Goal: Information Seeking & Learning: Learn about a topic

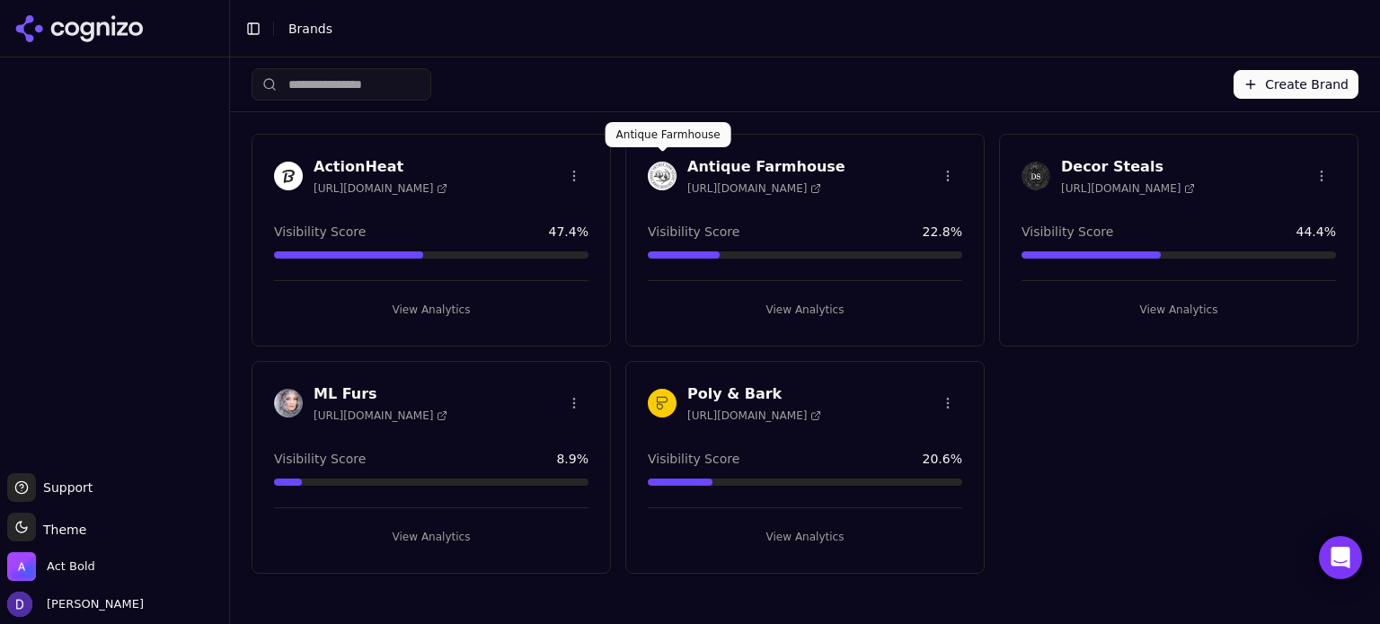
click at [727, 161] on h3 "Antique Farmhouse" at bounding box center [766, 167] width 158 height 22
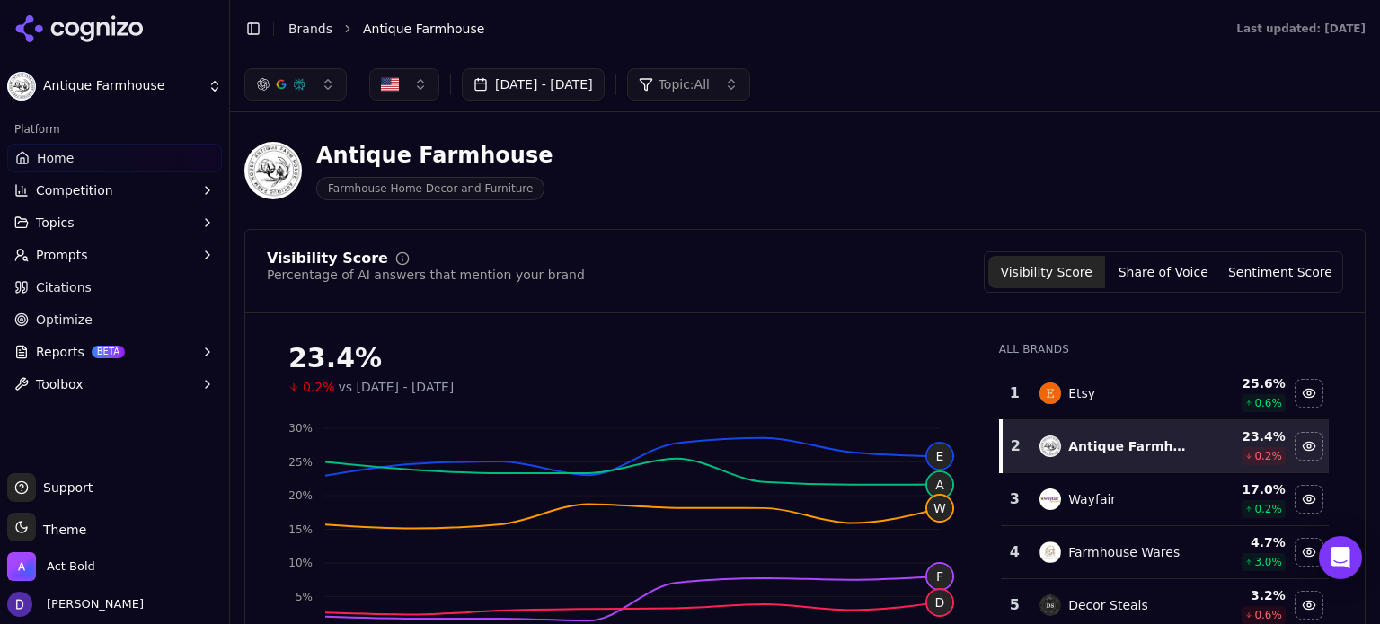
click at [519, 91] on button "[DATE] - [DATE]" at bounding box center [533, 84] width 143 height 32
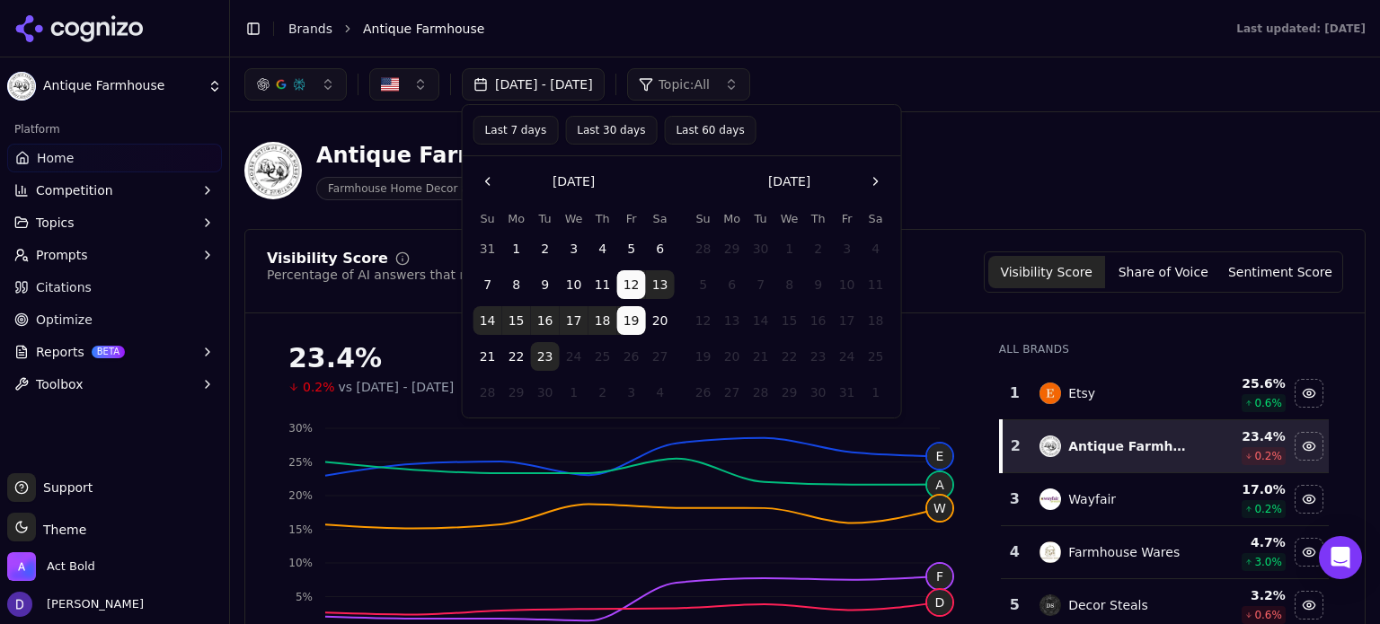
click at [493, 126] on button "Last 7 days" at bounding box center [515, 130] width 85 height 29
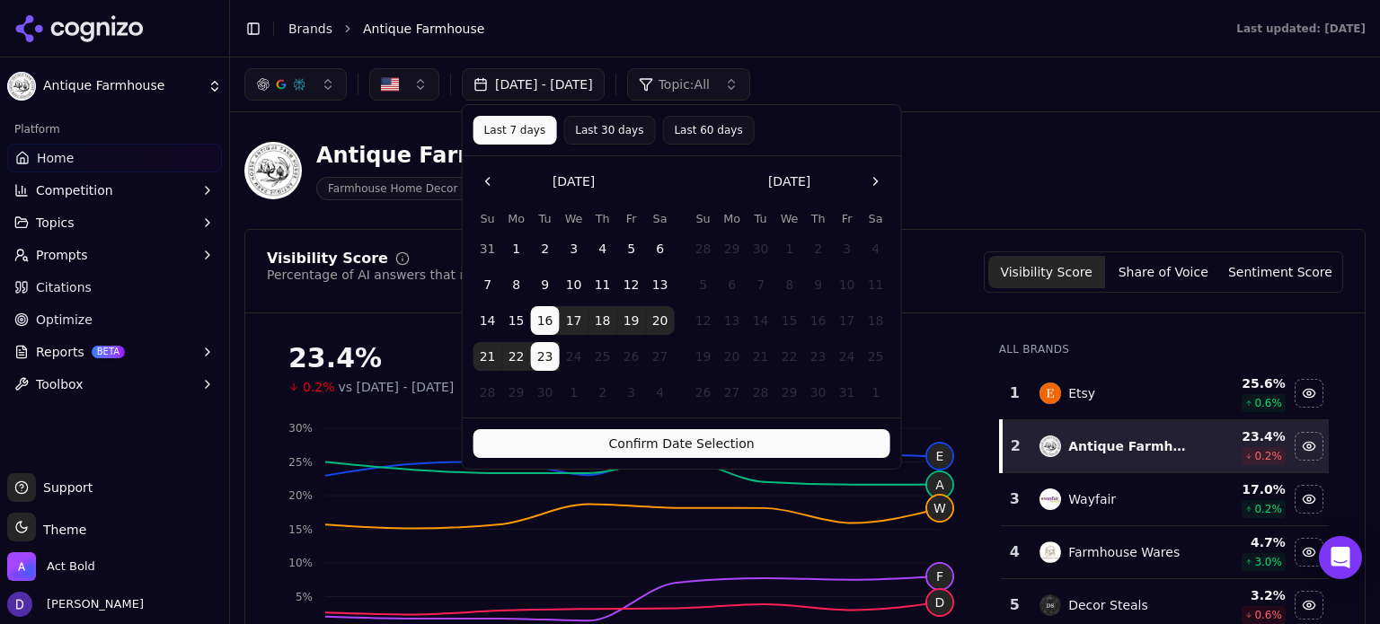
click at [690, 455] on button "Confirm Date Selection" at bounding box center [681, 443] width 417 height 29
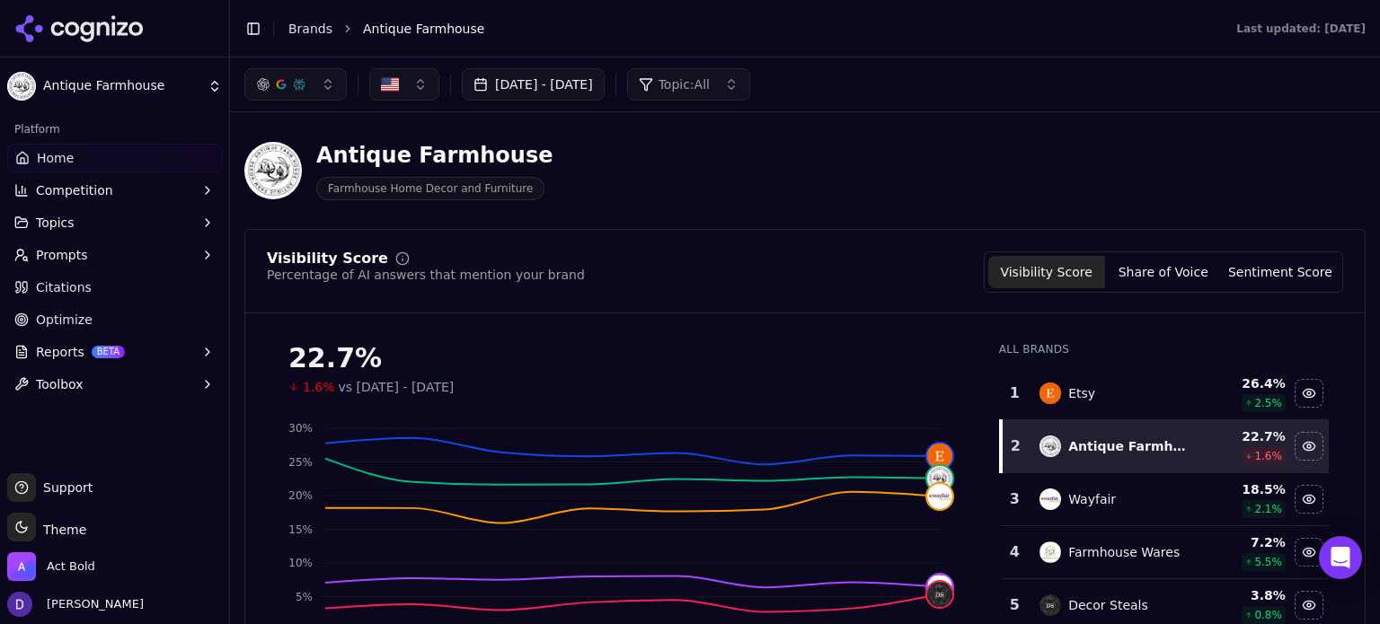
scroll to position [119, 0]
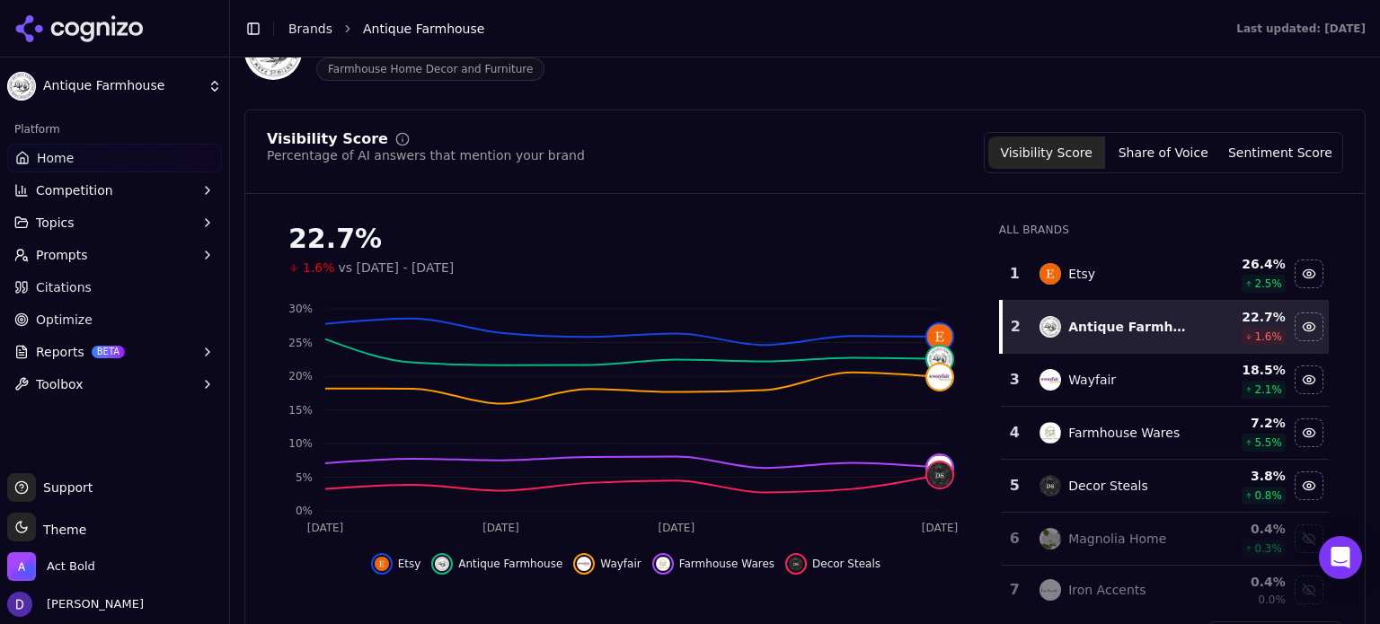
click at [1202, 151] on button "Share of Voice" at bounding box center [1163, 153] width 117 height 32
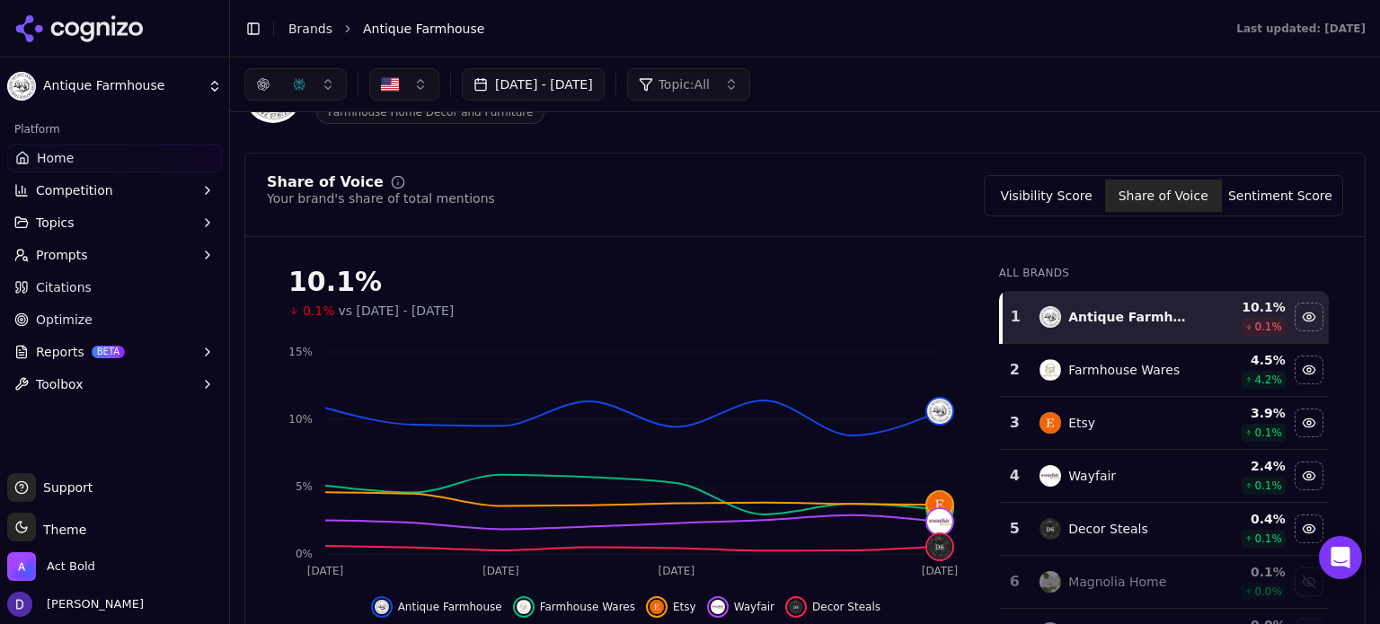
scroll to position [0, 0]
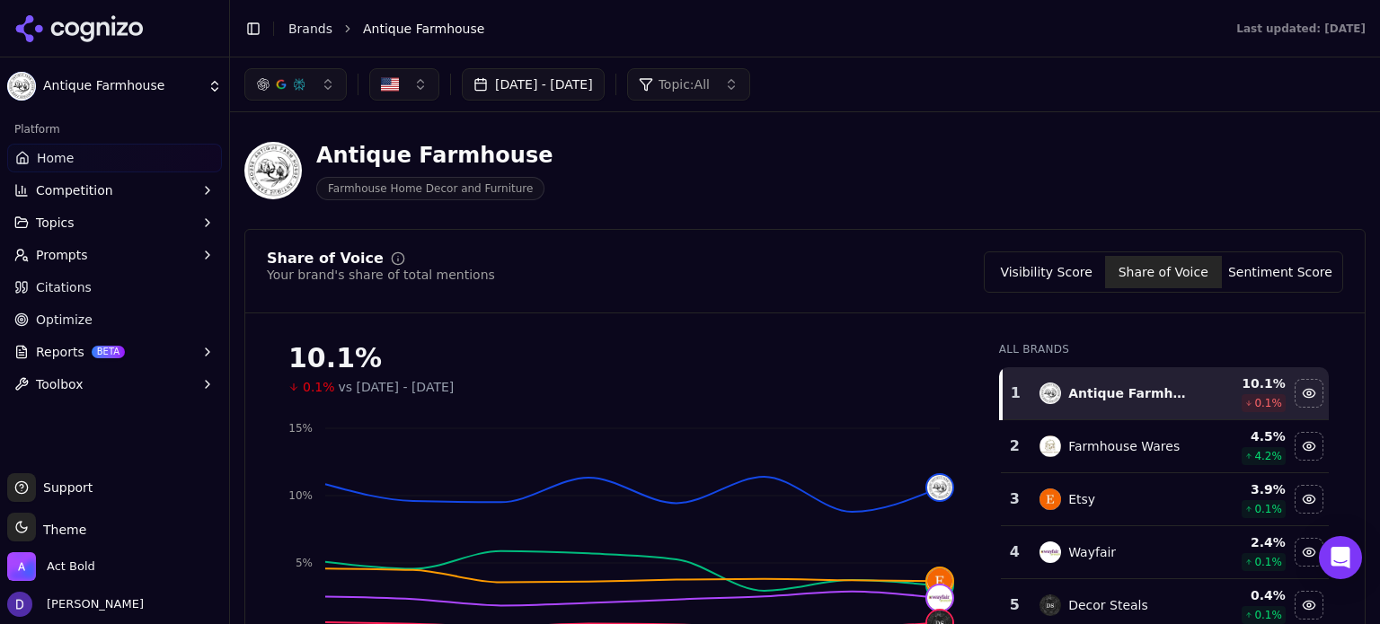
click at [380, 31] on span "Antique Farmhouse" at bounding box center [423, 29] width 121 height 18
click at [76, 169] on link "Home" at bounding box center [114, 158] width 215 height 29
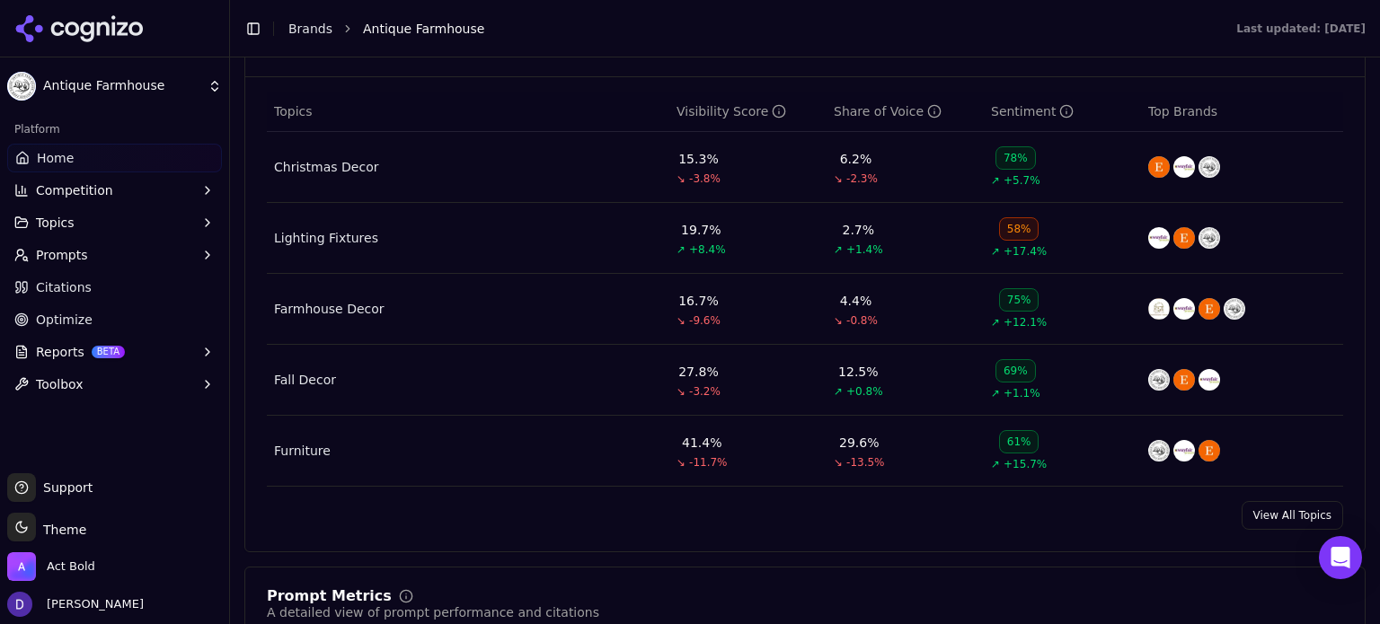
scroll to position [838, 0]
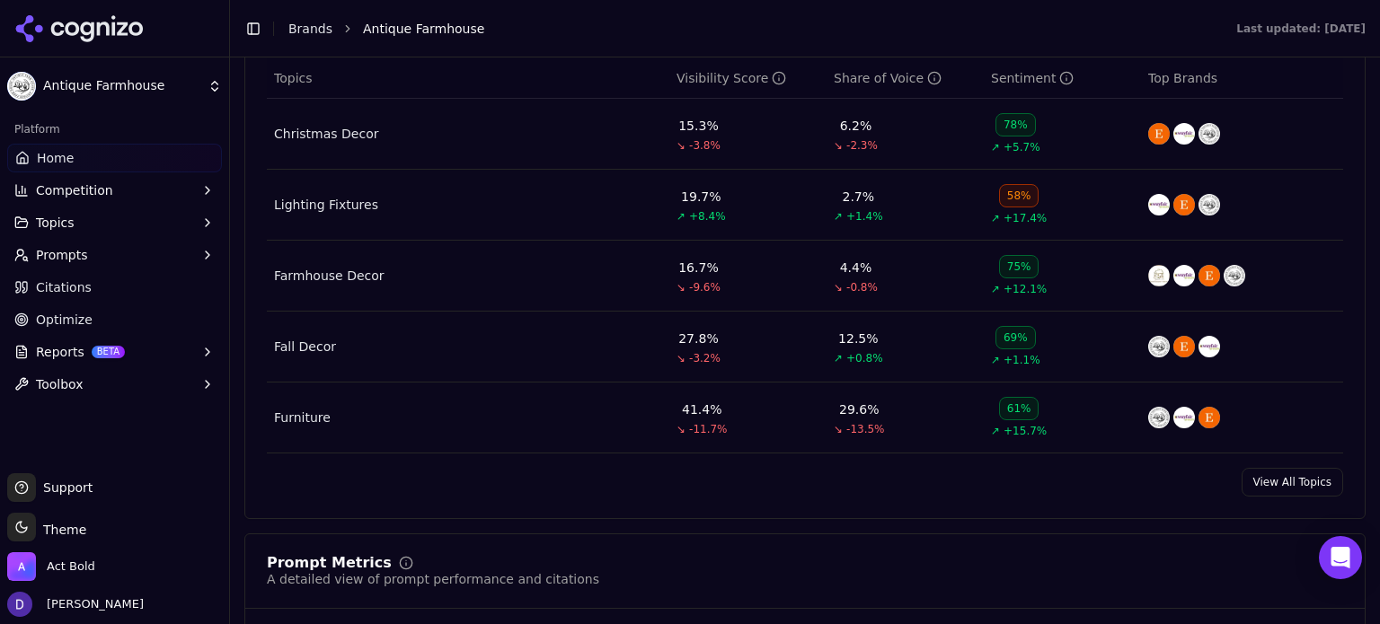
click at [1271, 481] on link "View All Topics" at bounding box center [1291, 482] width 101 height 29
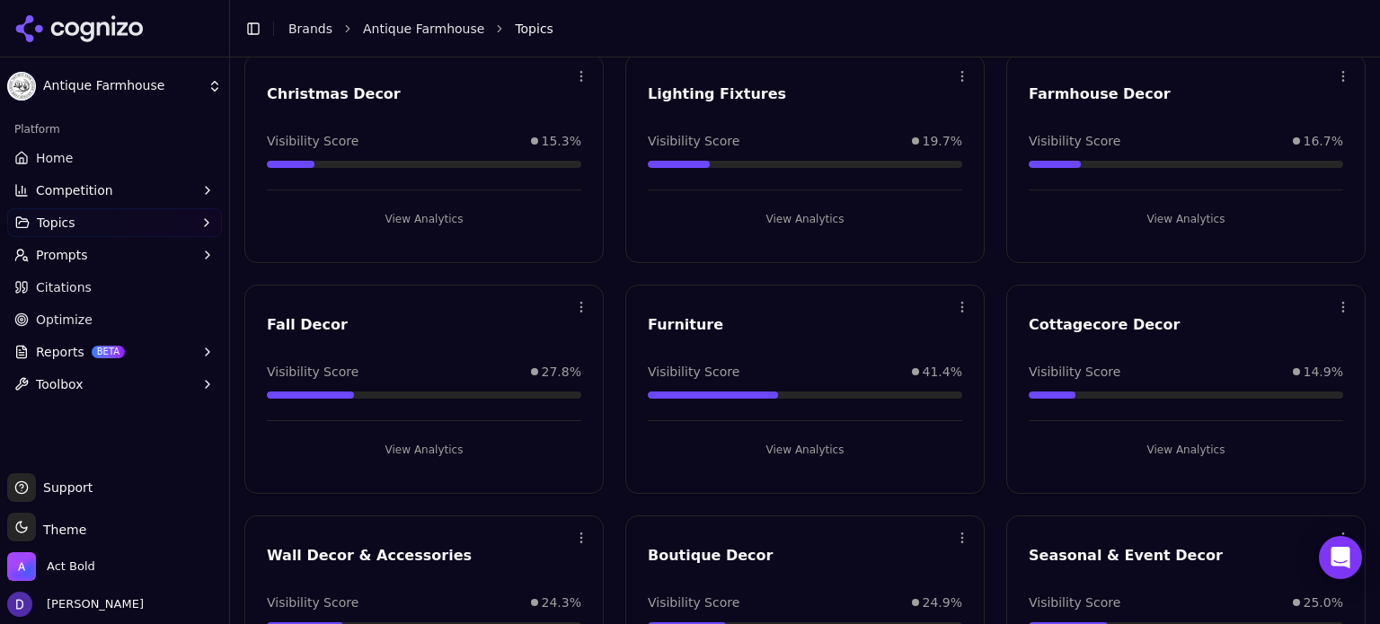
scroll to position [233, 0]
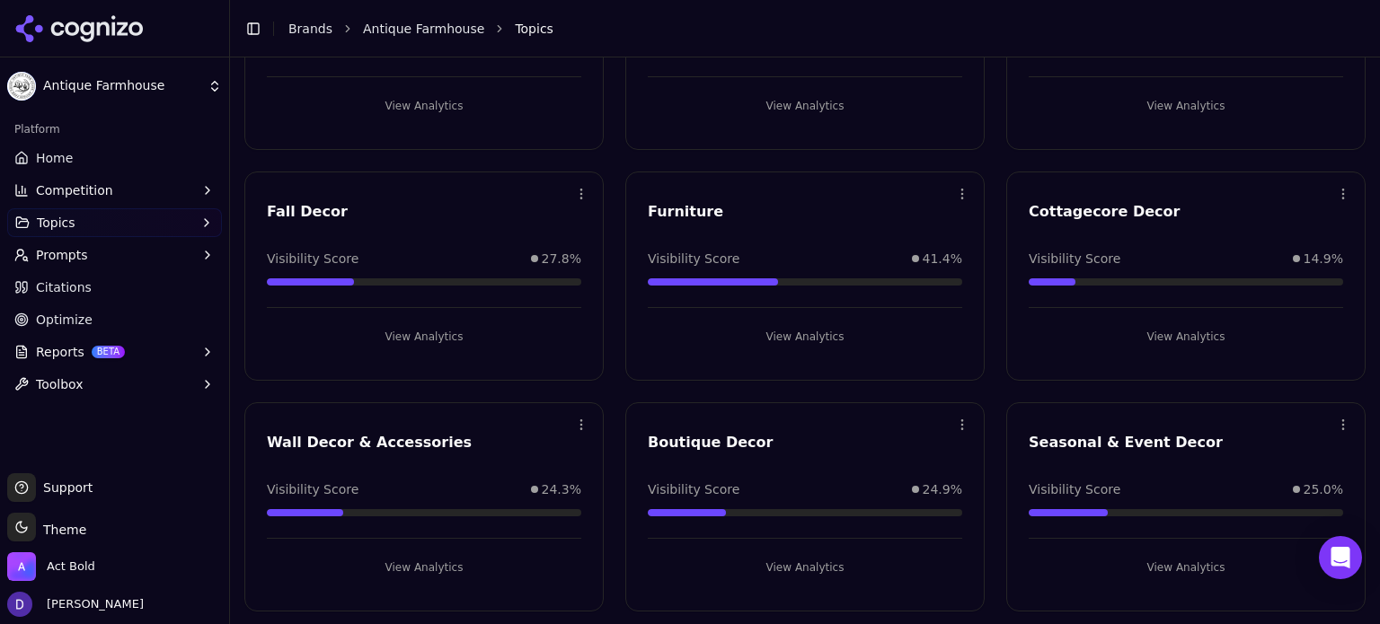
click at [101, 159] on link "Home" at bounding box center [114, 158] width 215 height 29
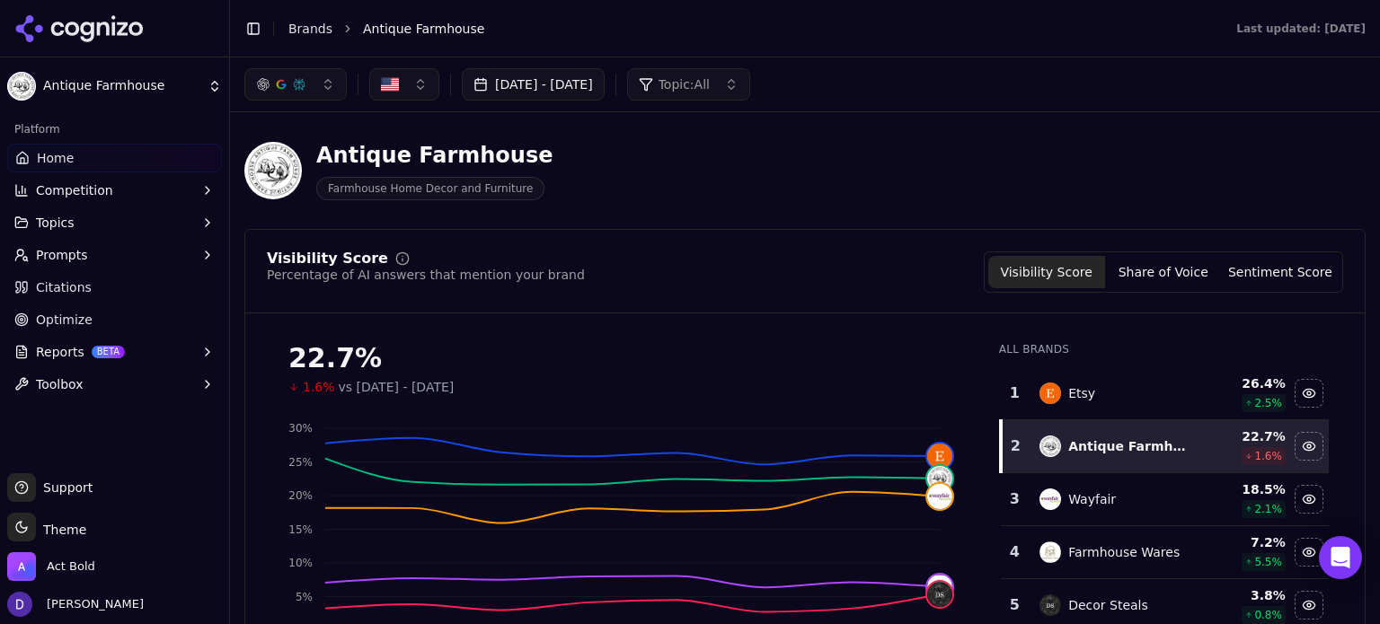
scroll to position [239, 0]
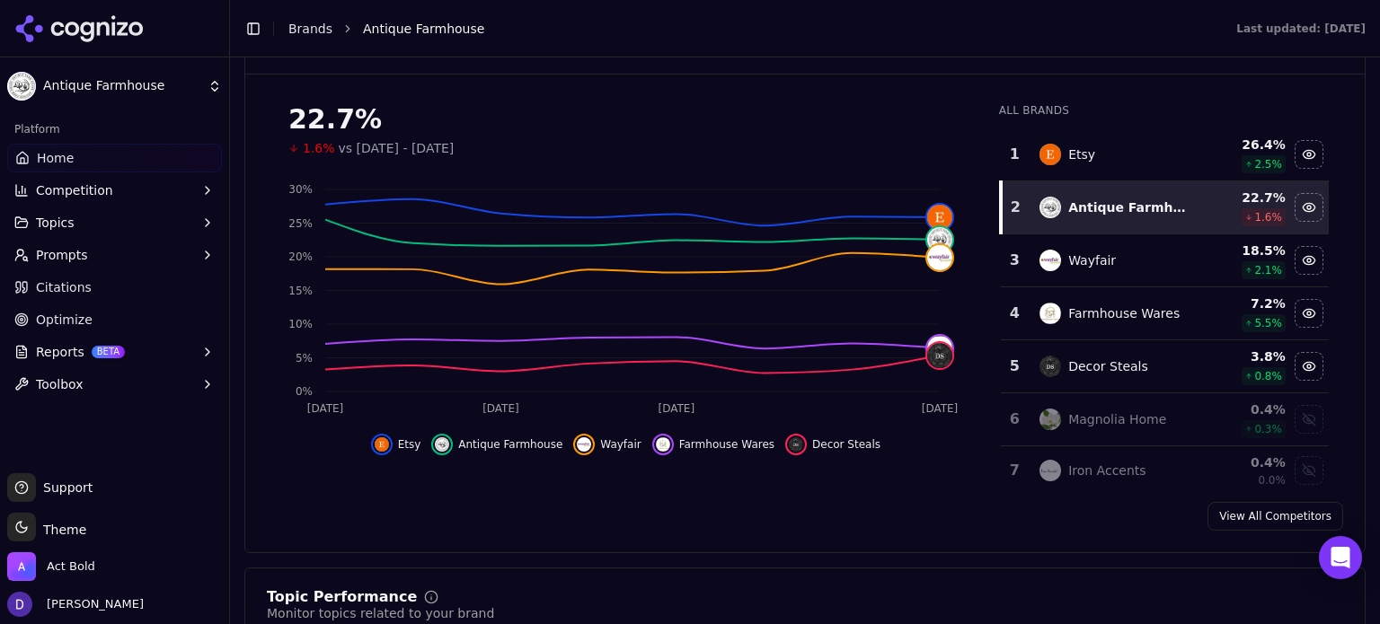
click at [1245, 517] on link "View All Competitors" at bounding box center [1275, 516] width 136 height 29
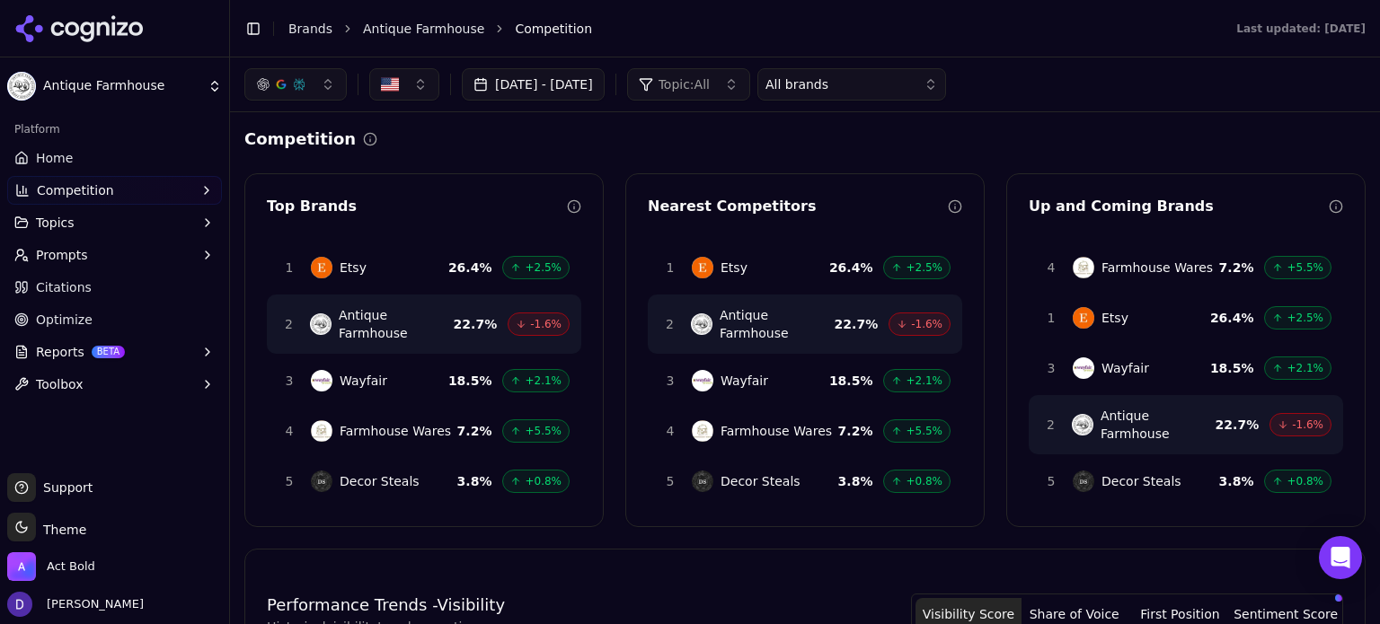
click at [590, 94] on button "[DATE] - [DATE]" at bounding box center [533, 84] width 143 height 32
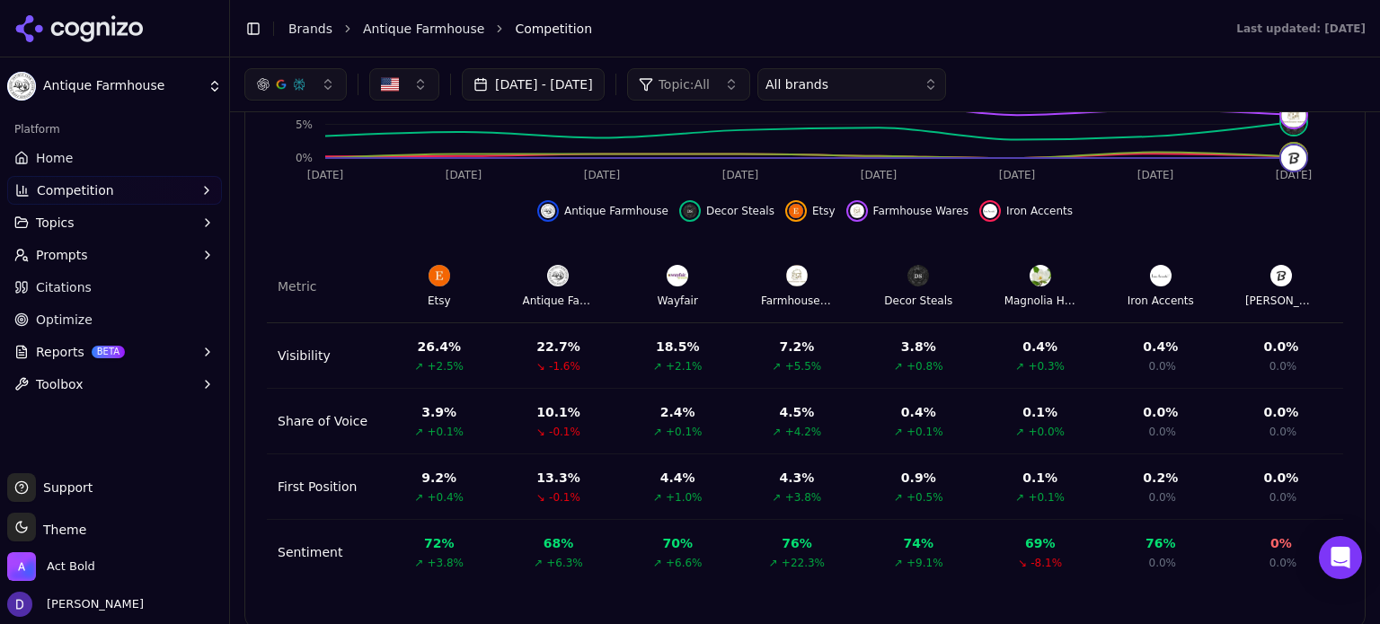
scroll to position [241, 0]
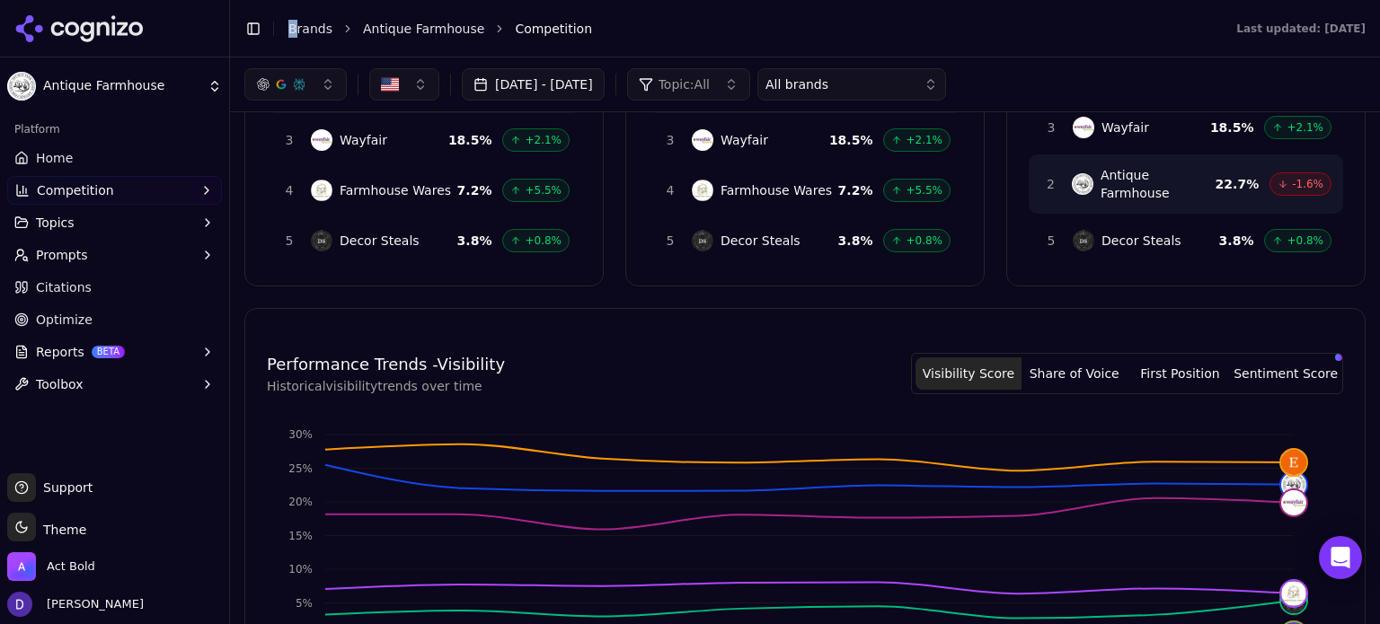
click at [296, 22] on li "Brands" at bounding box center [310, 29] width 44 height 18
click at [301, 26] on link "Brands" at bounding box center [310, 29] width 44 height 14
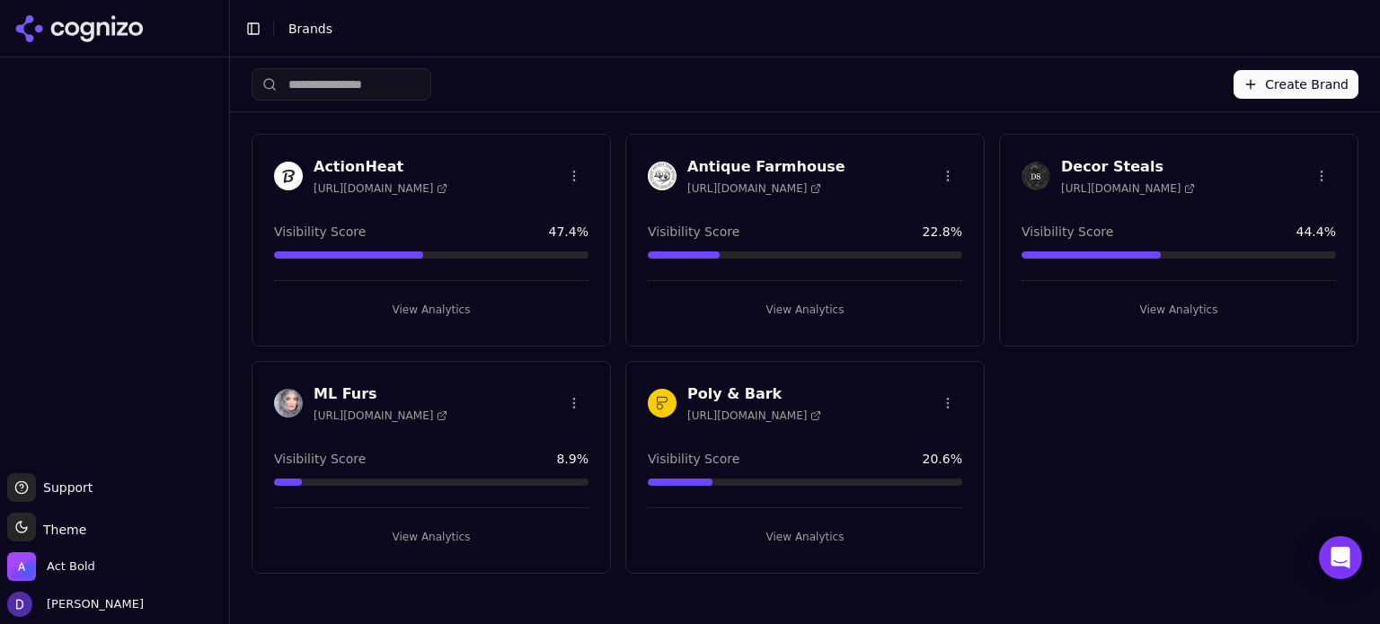
click at [1089, 164] on h3 "Decor Steals" at bounding box center [1128, 167] width 134 height 22
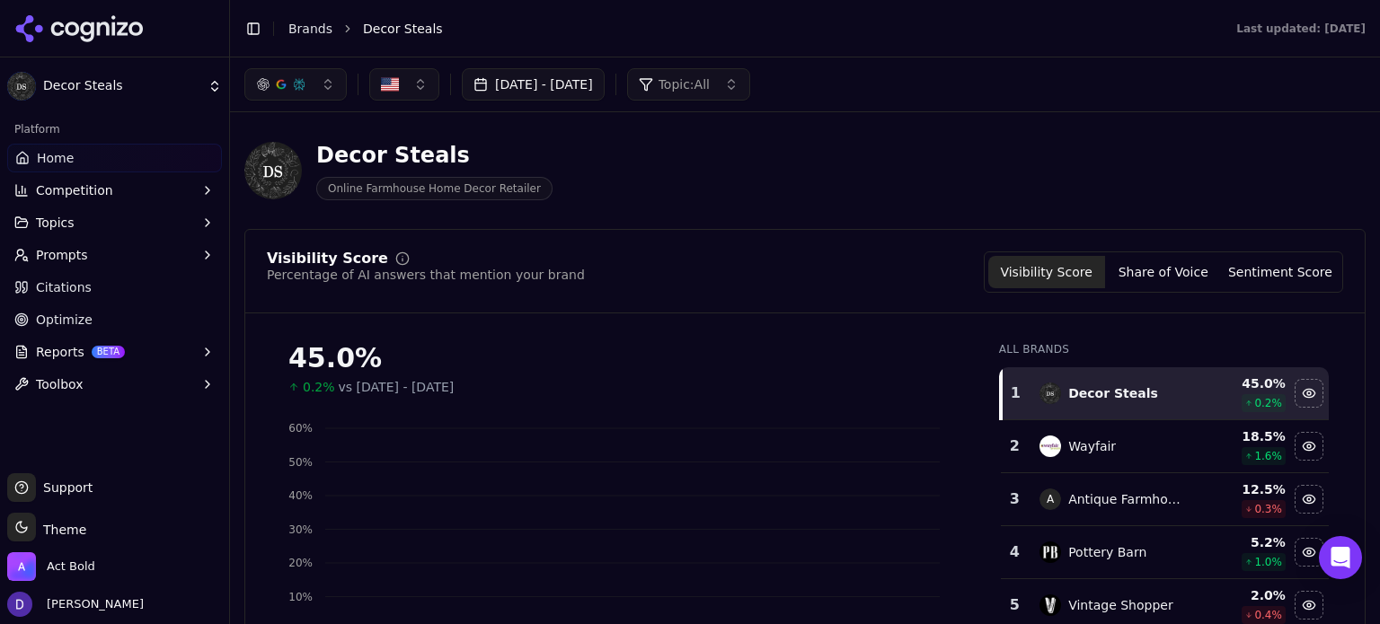
click at [525, 95] on button "[DATE] - [DATE]" at bounding box center [533, 84] width 143 height 32
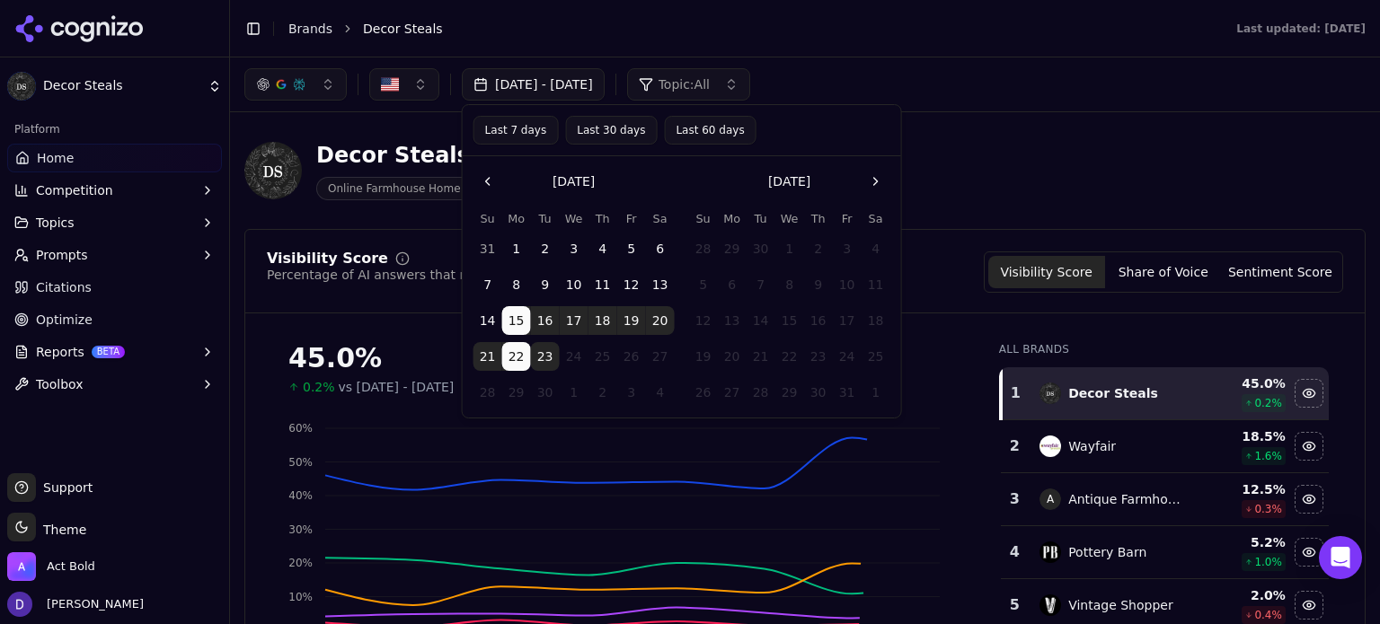
click at [500, 153] on div "Last 7 days Last 30 days Last 60 days" at bounding box center [682, 130] width 438 height 51
click at [507, 132] on button "Last 7 days" at bounding box center [515, 130] width 85 height 29
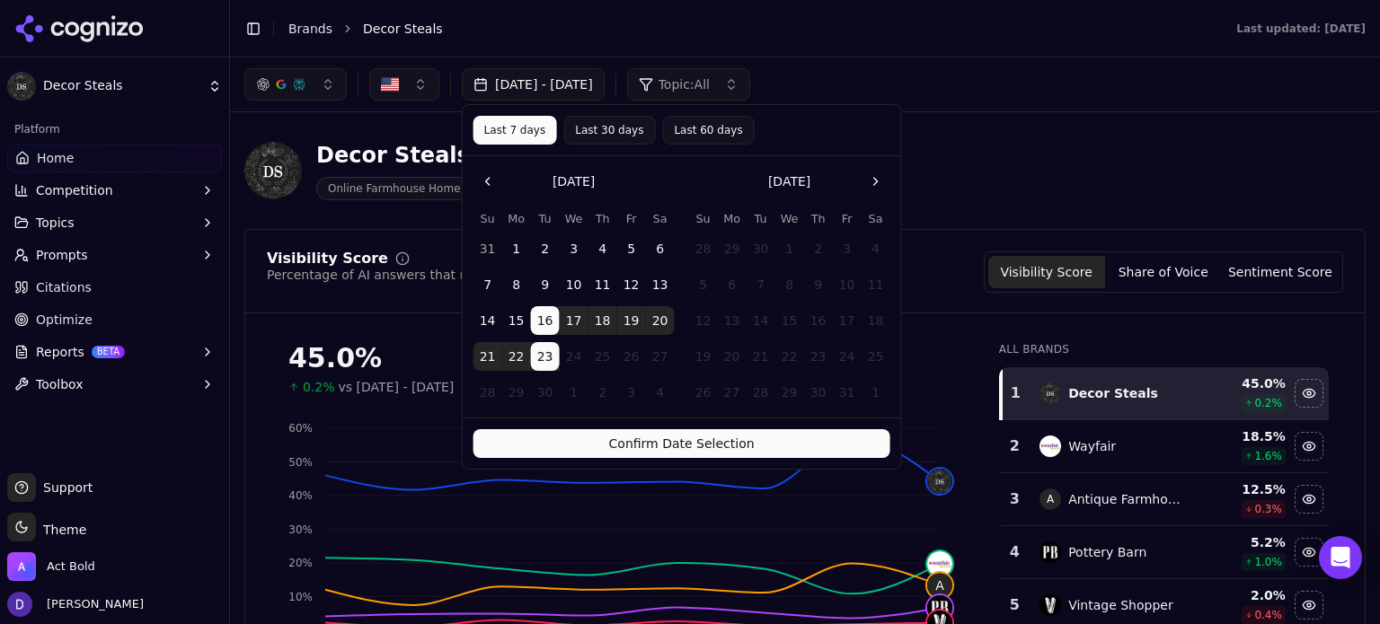
click at [592, 437] on button "Confirm Date Selection" at bounding box center [681, 443] width 417 height 29
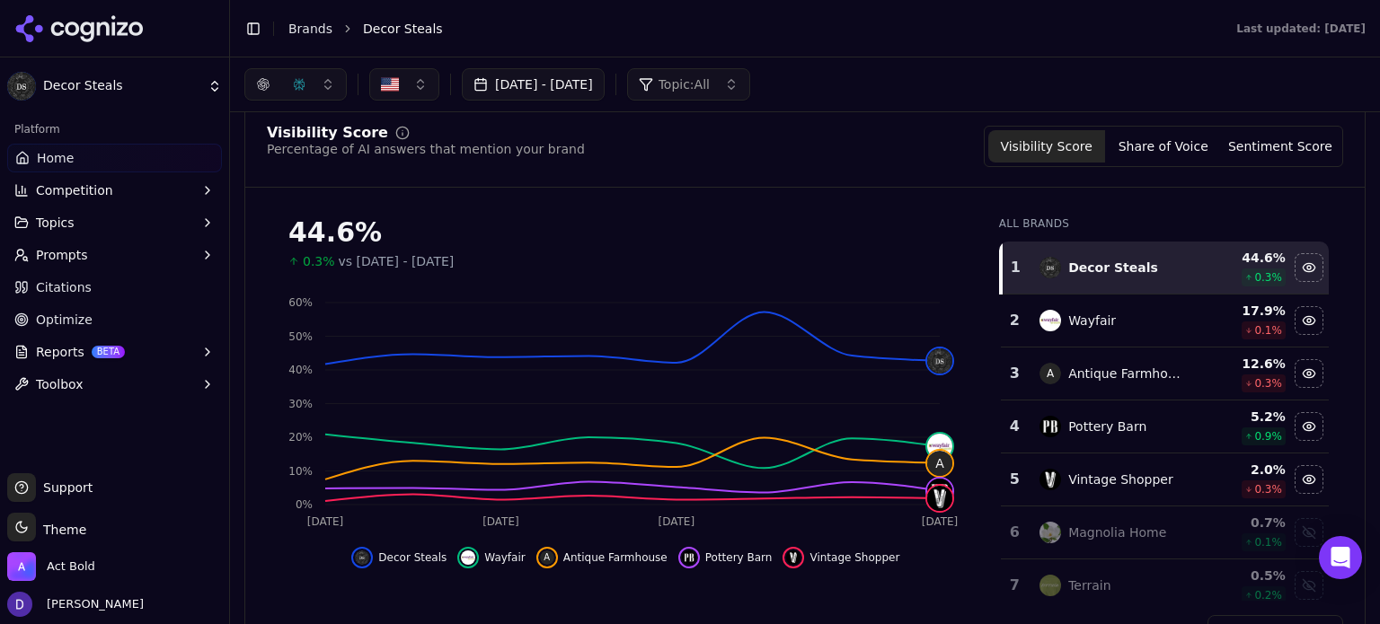
scroll to position [121, 0]
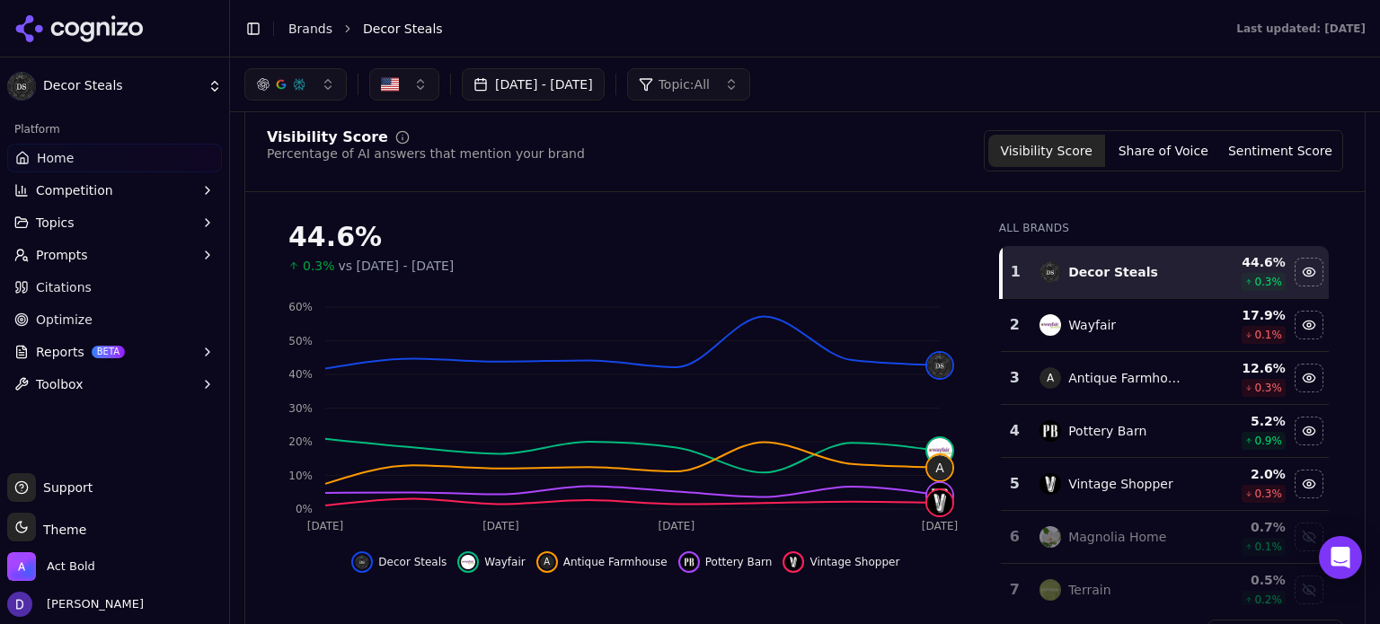
click at [1178, 154] on button "Share of Voice" at bounding box center [1163, 151] width 117 height 32
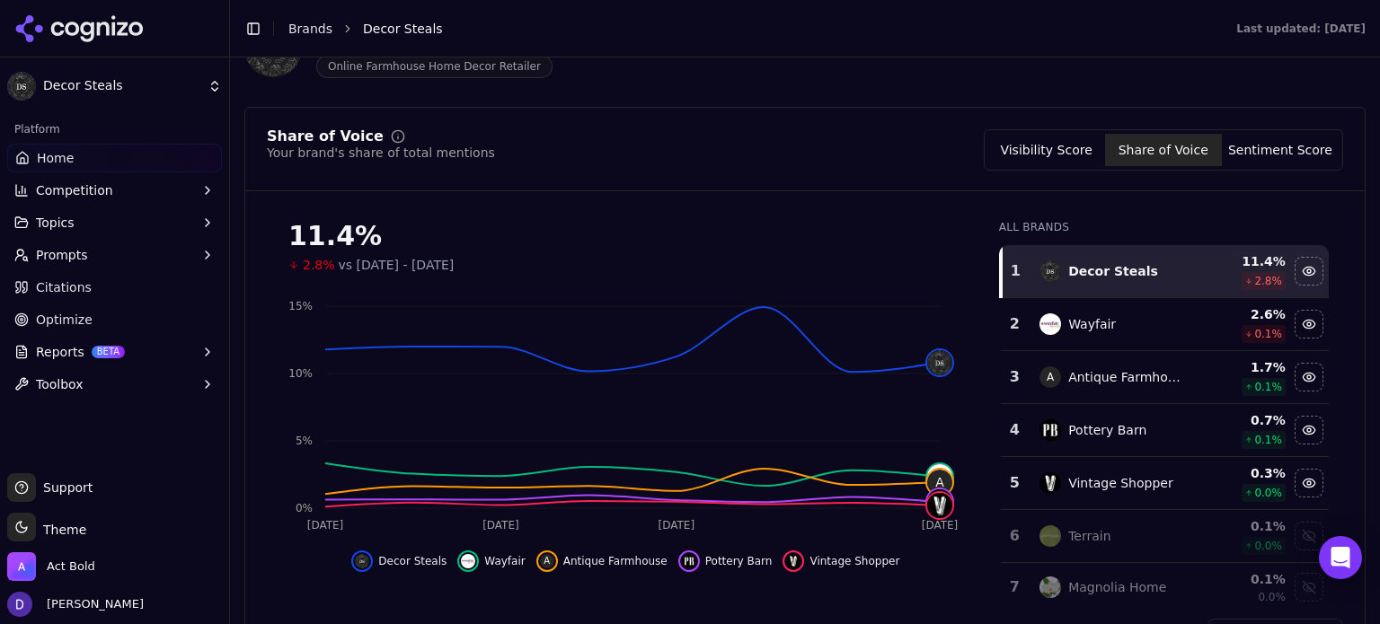
scroll to position [117, 0]
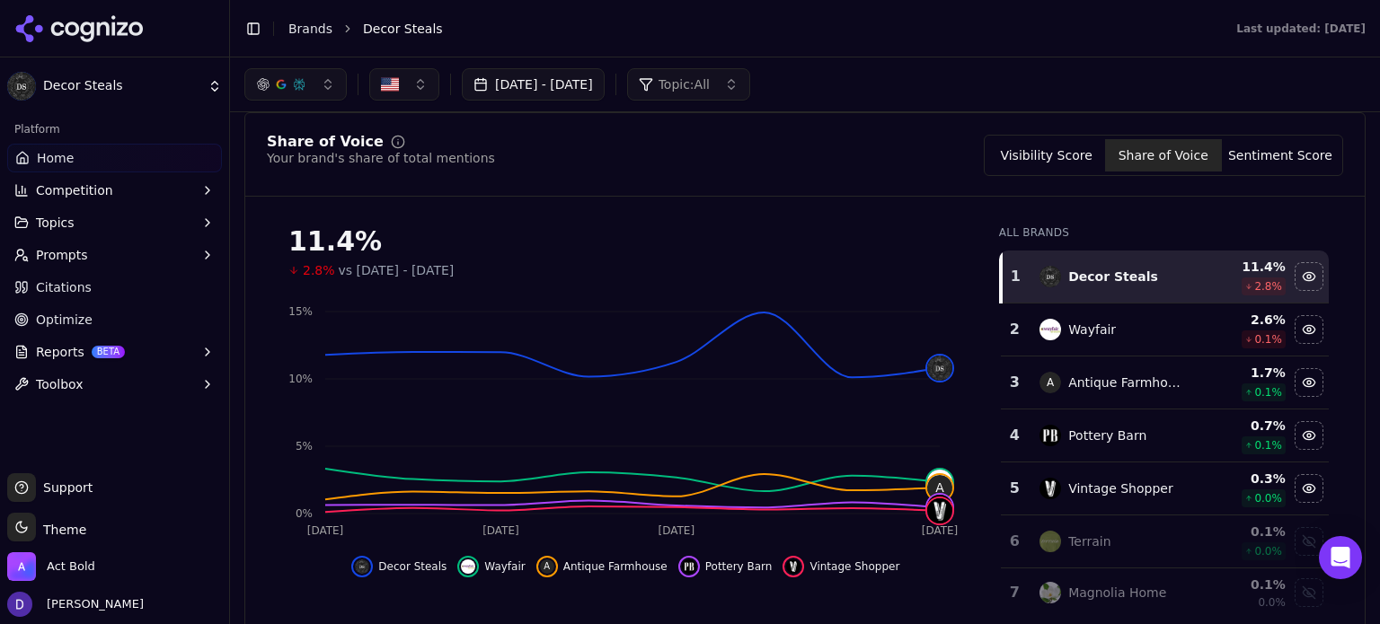
click at [578, 61] on div "[DATE] - [DATE] Topic: All" at bounding box center [805, 84] width 1150 height 54
click at [577, 78] on button "[DATE] - [DATE]" at bounding box center [533, 84] width 143 height 32
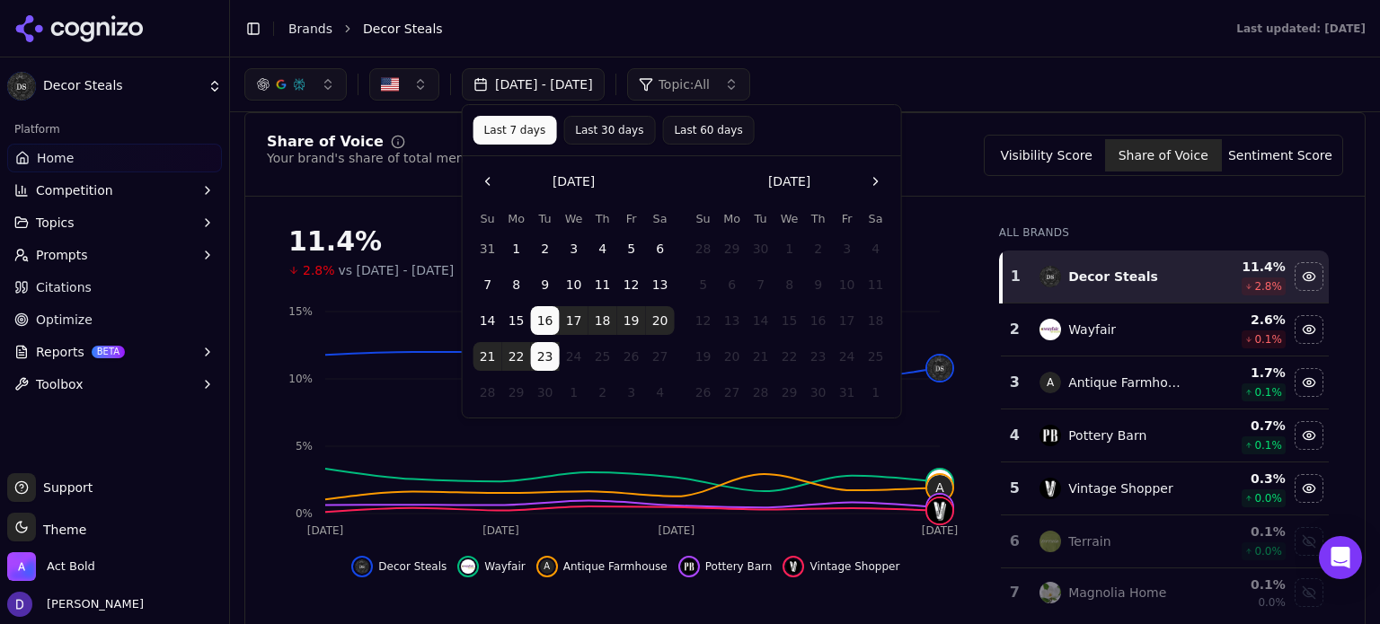
click at [949, 132] on div "Share of Voice Your brand's share of total mentions Visibility Score Share of V…" at bounding box center [804, 393] width 1121 height 563
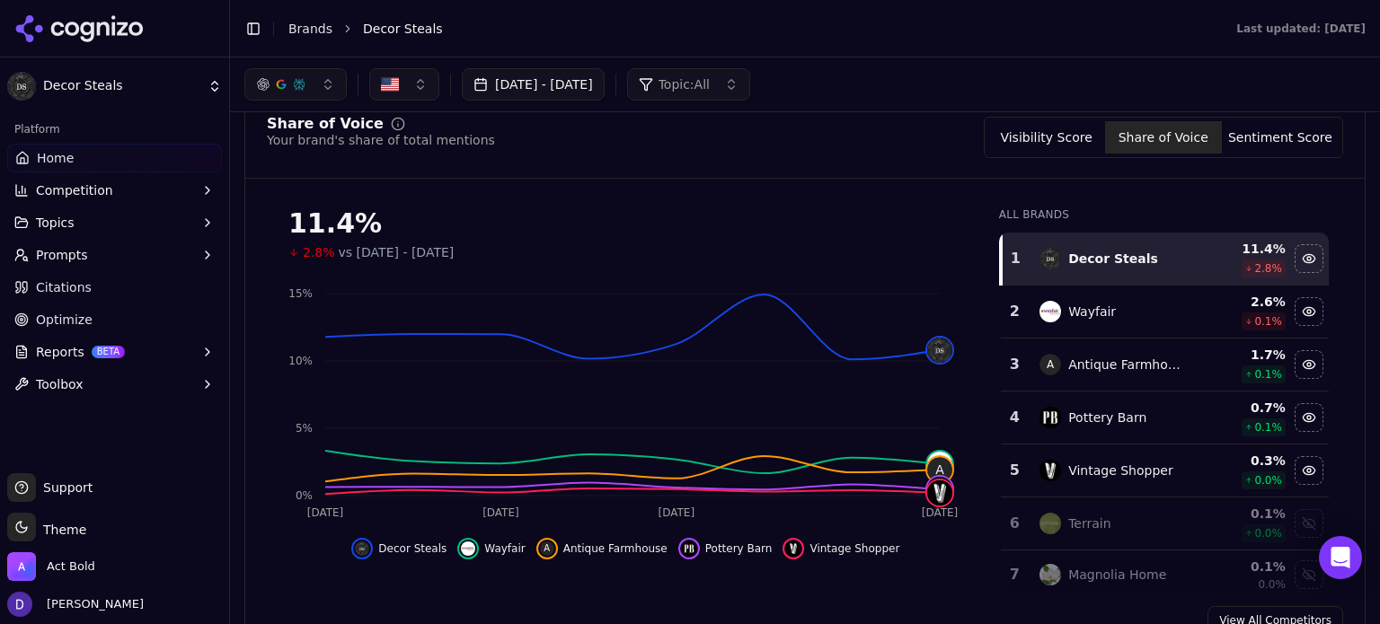
scroll to position [0, 0]
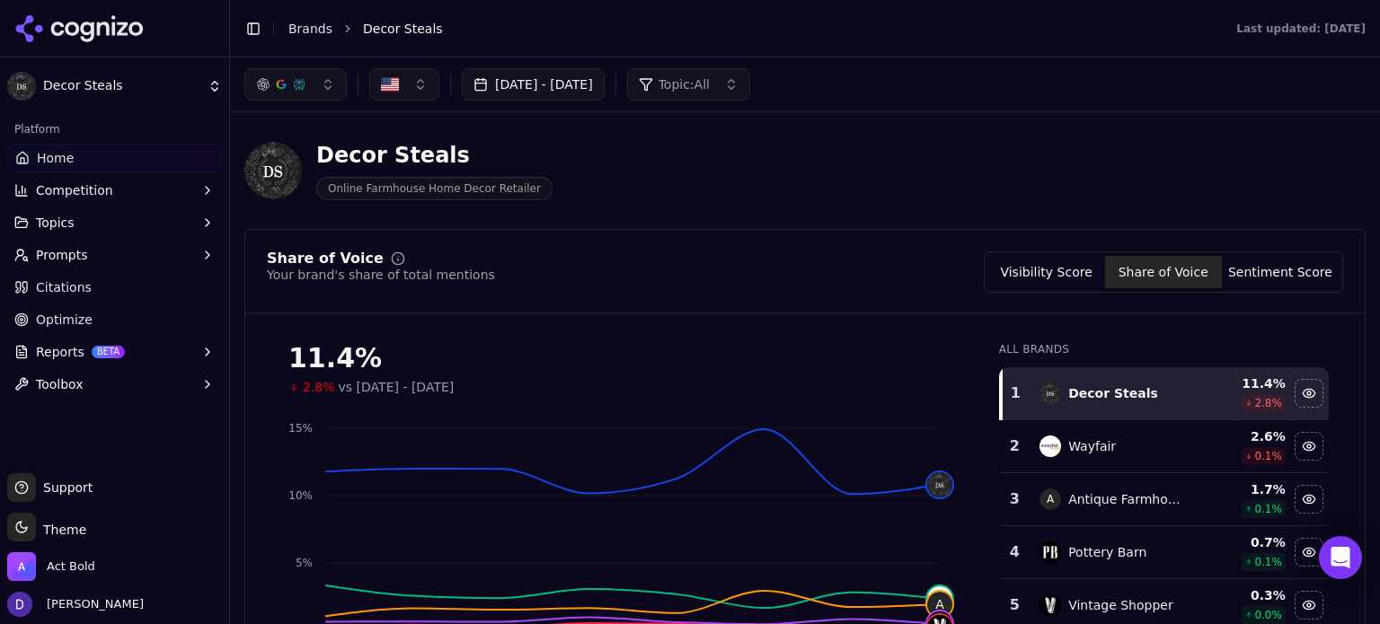
click at [113, 161] on link "Home" at bounding box center [114, 158] width 215 height 29
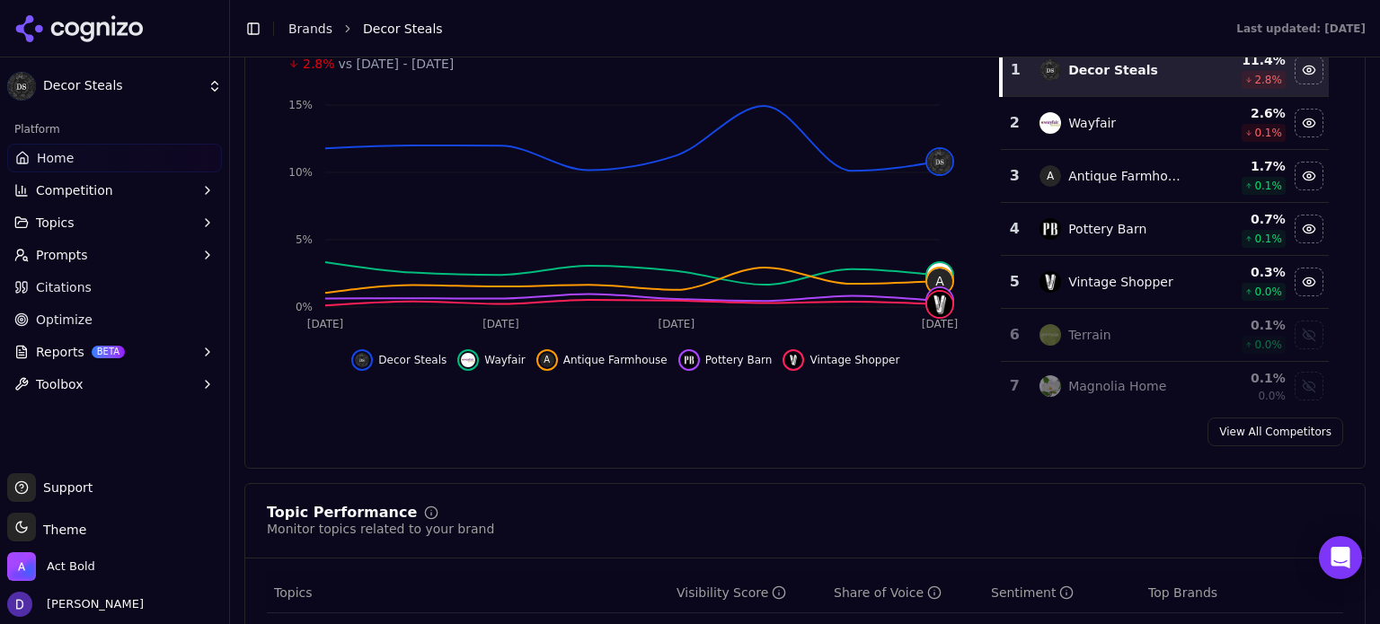
scroll to position [719, 0]
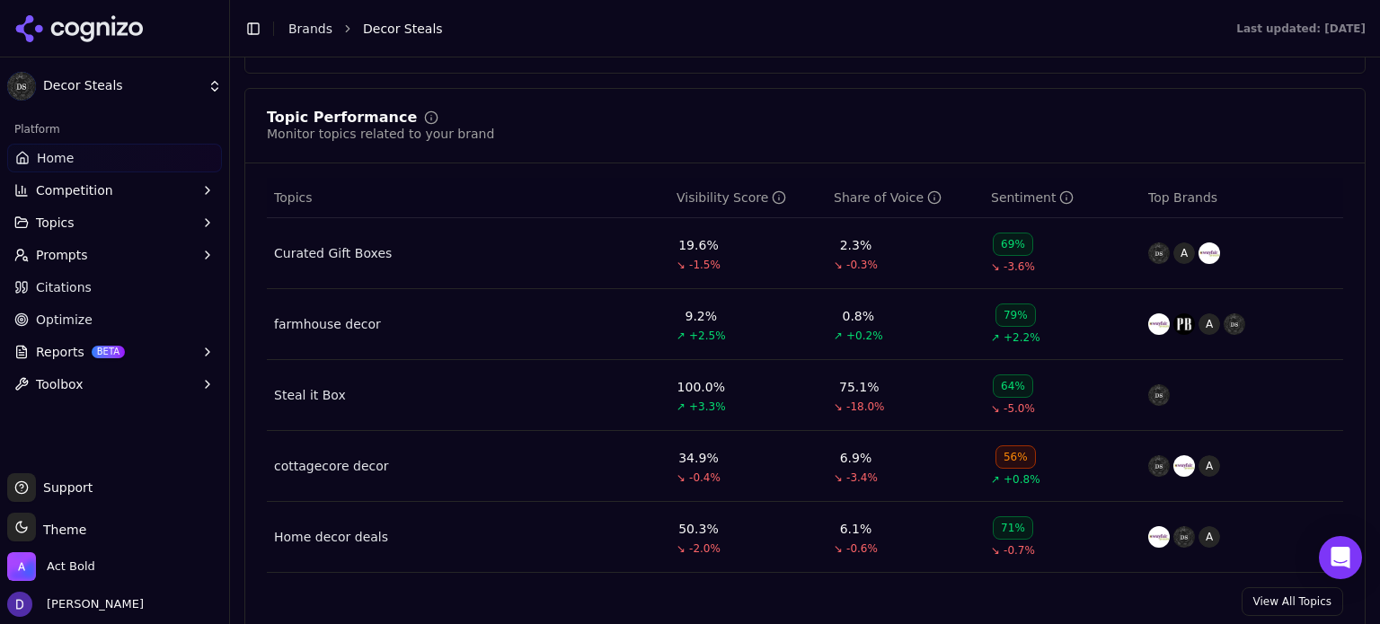
click at [1280, 606] on link "View All Topics" at bounding box center [1291, 601] width 101 height 29
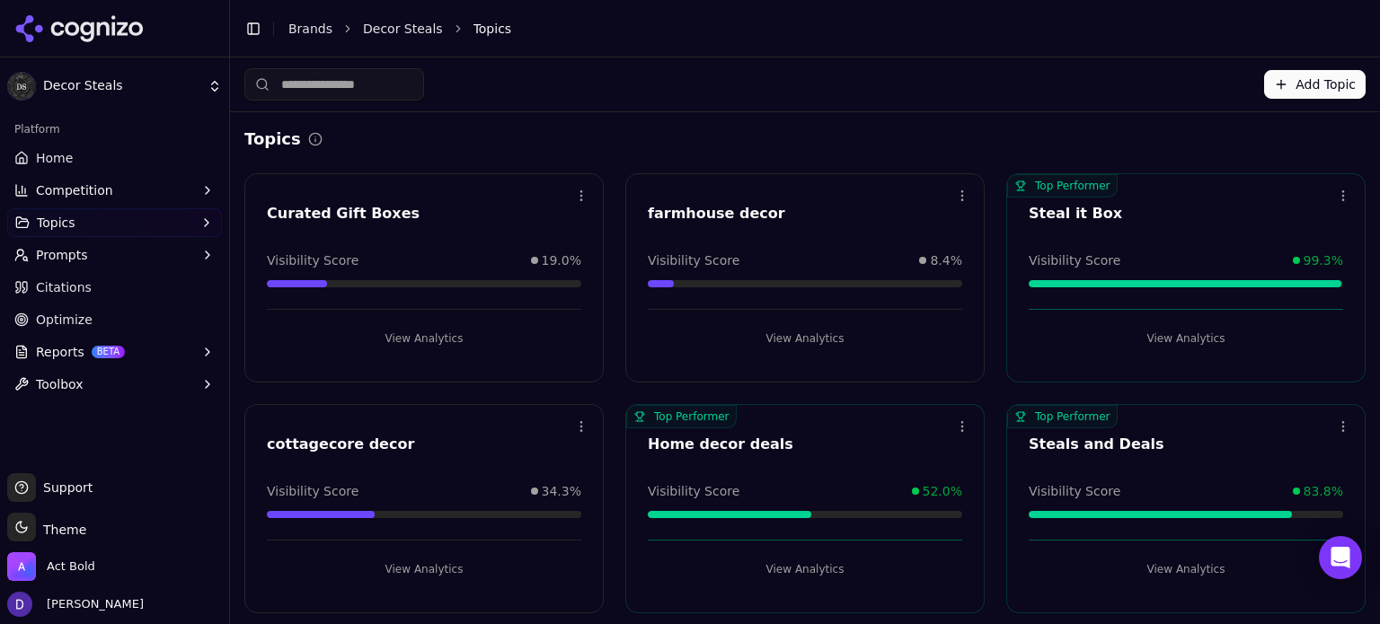
click at [296, 37] on li "Brands" at bounding box center [310, 29] width 44 height 18
click at [108, 161] on link "Home" at bounding box center [114, 158] width 215 height 29
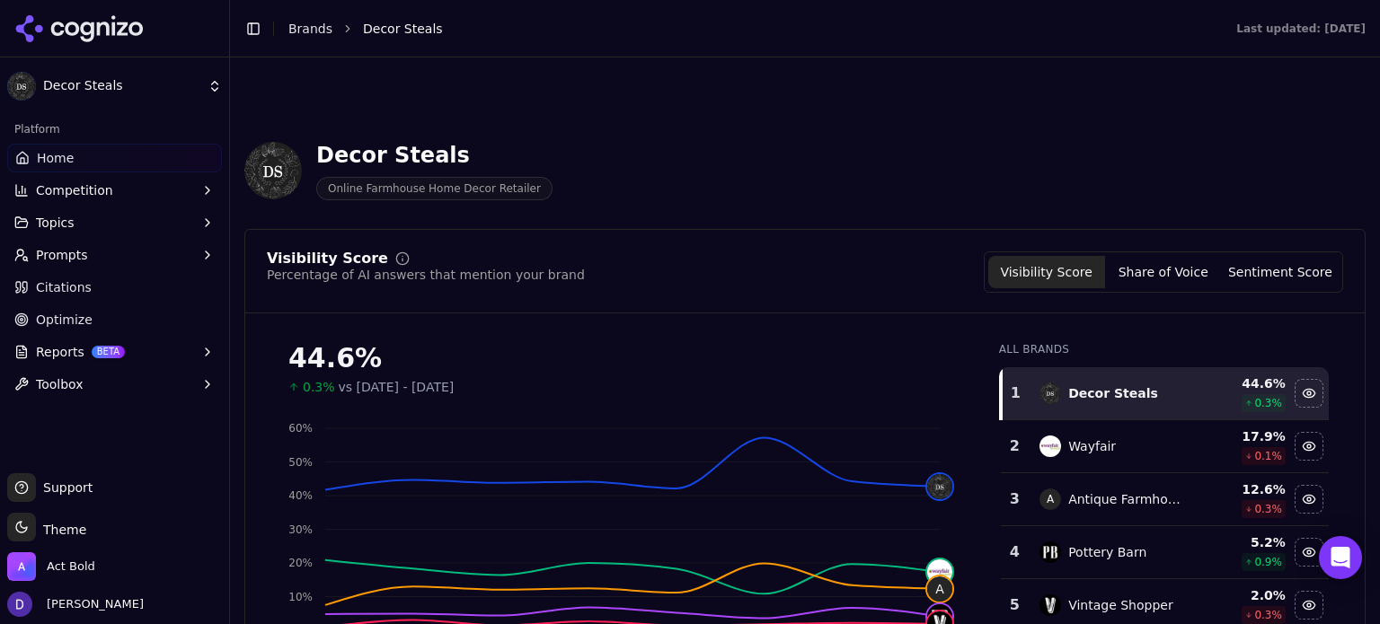
scroll to position [359, 0]
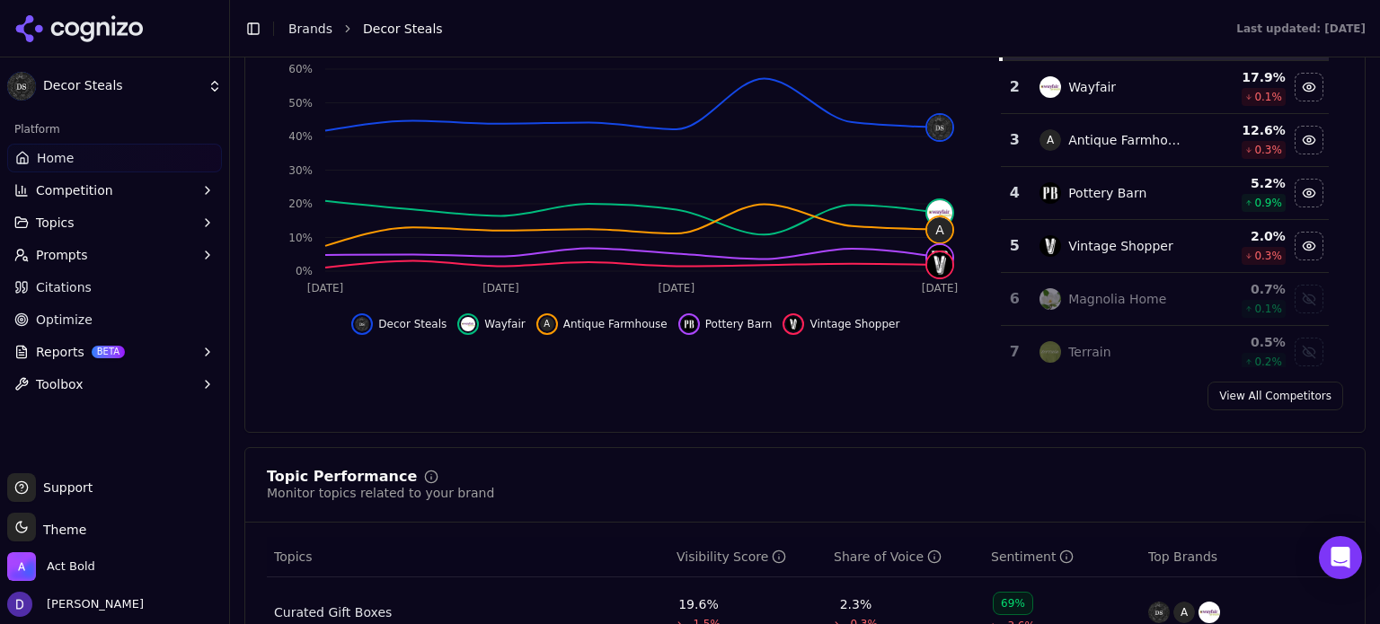
click at [1254, 405] on link "View All Competitors" at bounding box center [1275, 396] width 136 height 29
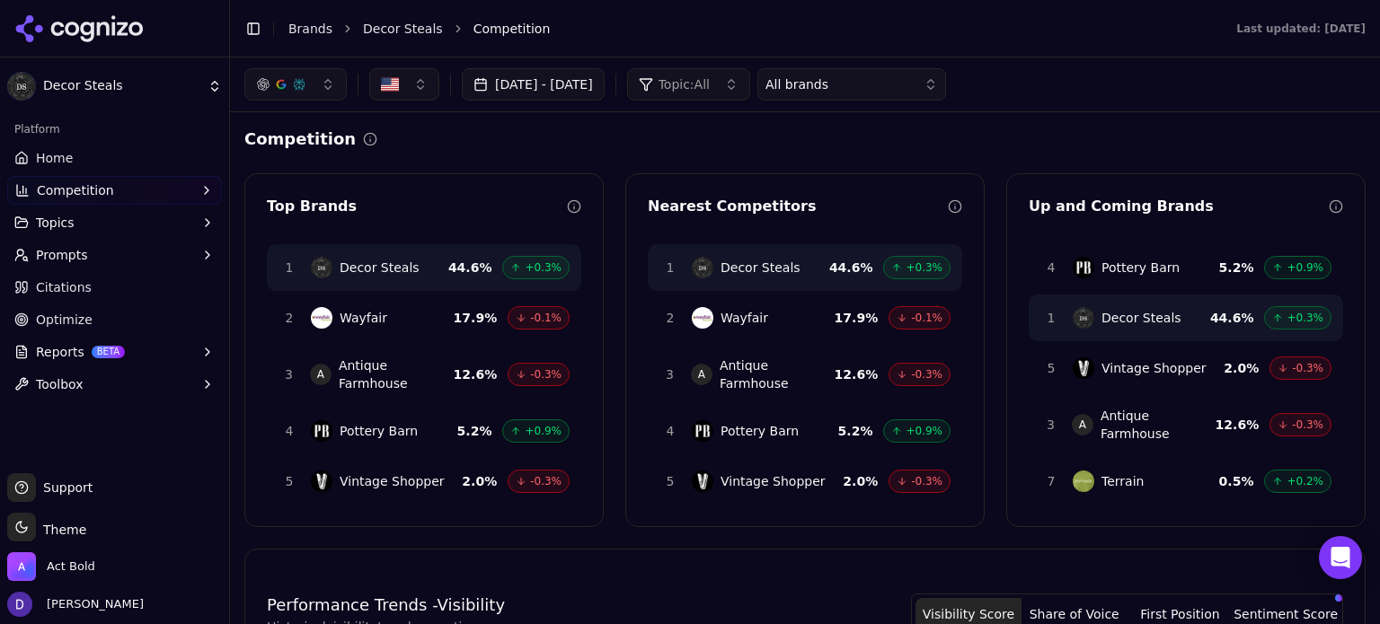
click at [577, 84] on button "[DATE] - [DATE]" at bounding box center [533, 84] width 143 height 32
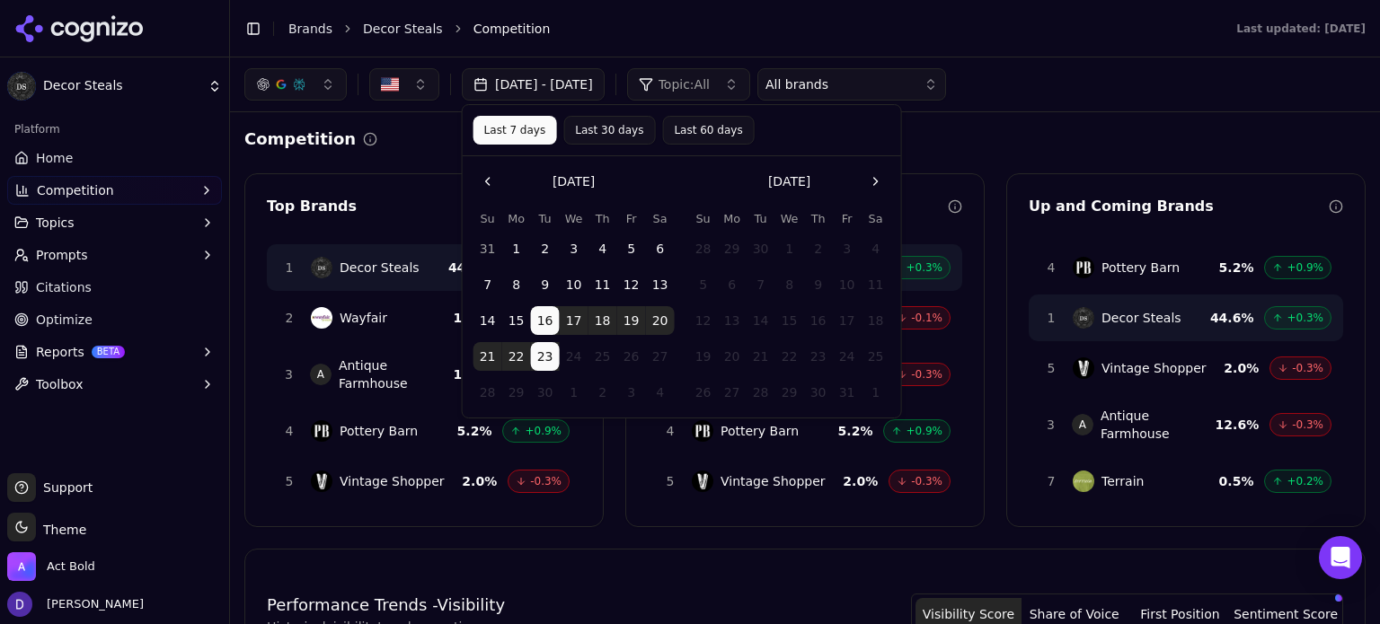
click at [1024, 94] on div "[DATE] - [DATE] Topic: All All brands" at bounding box center [804, 84] width 1121 height 32
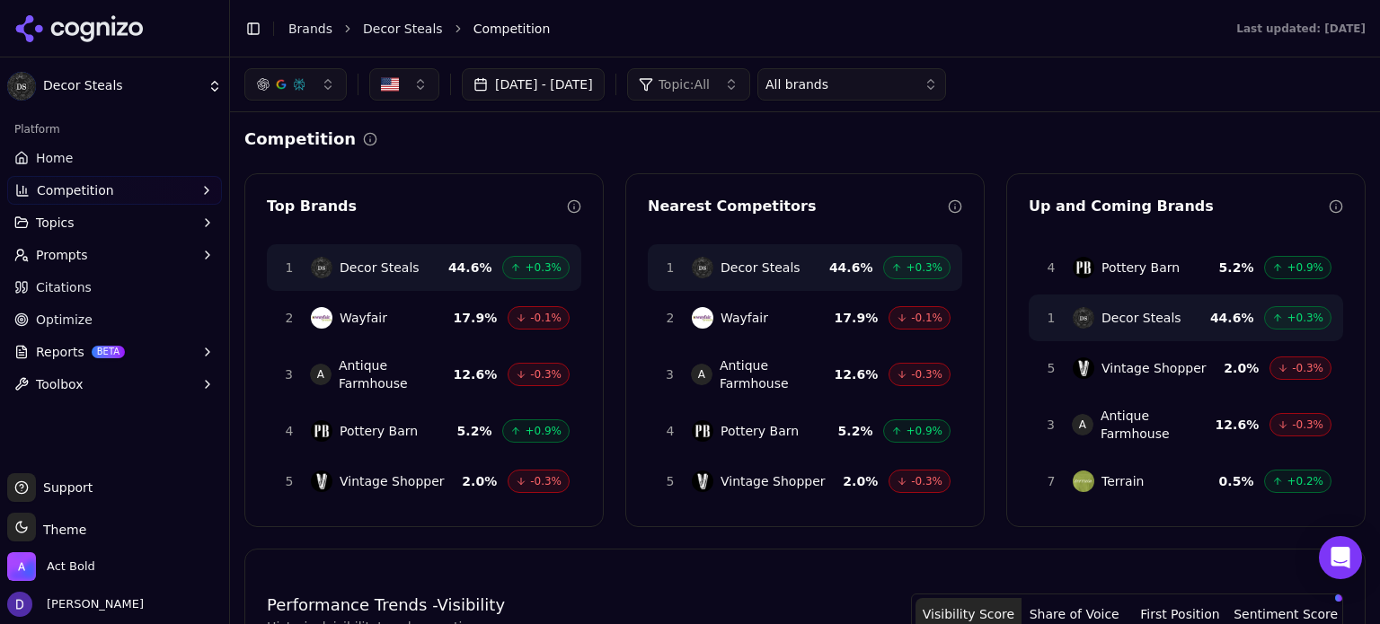
scroll to position [719, 0]
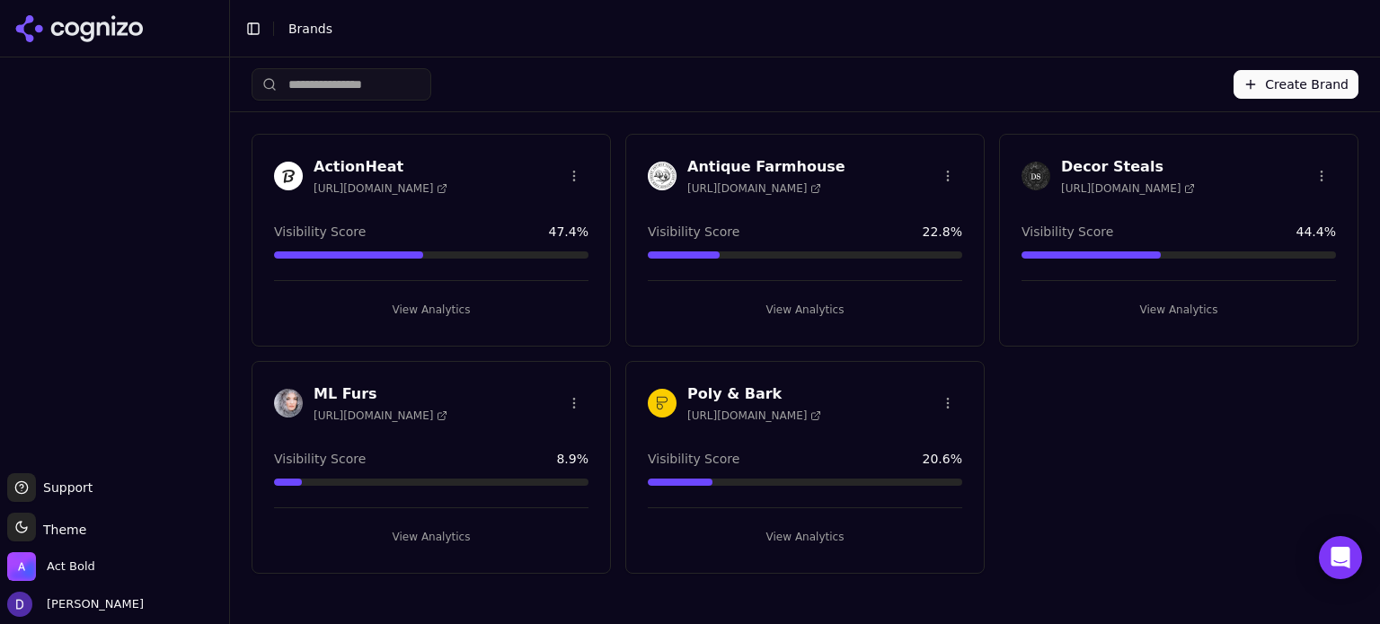
click at [345, 172] on h3 "ActionHeat" at bounding box center [380, 167] width 134 height 22
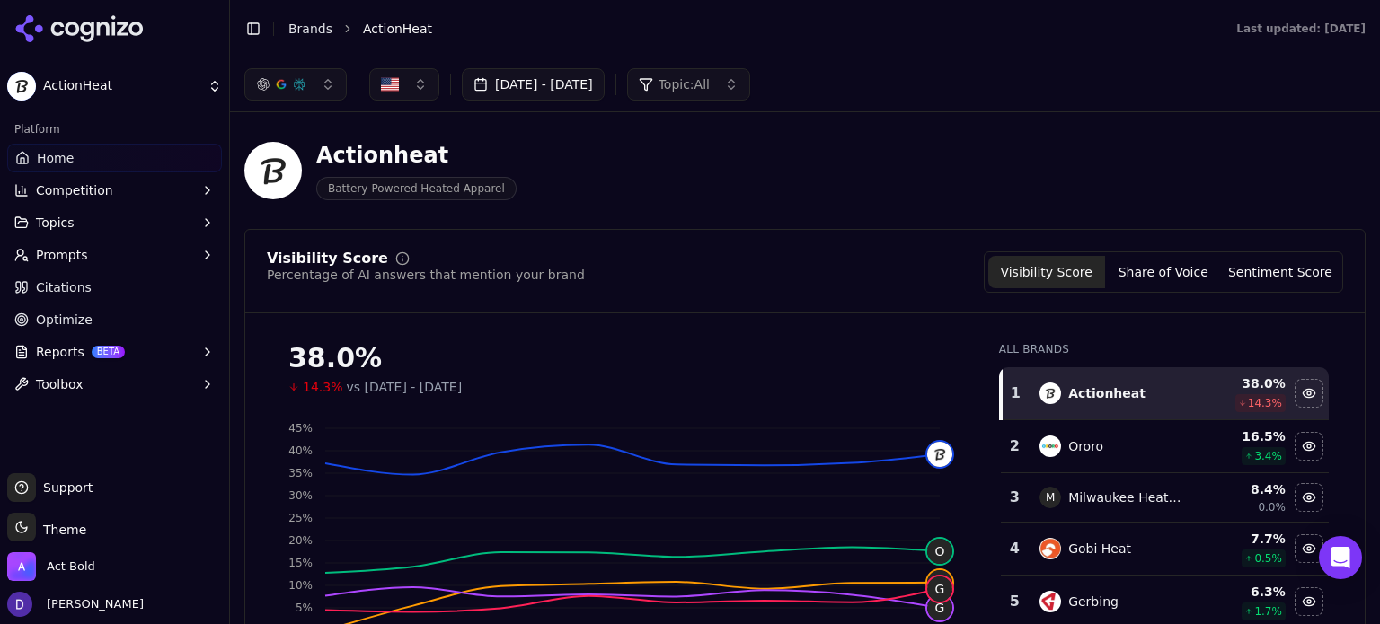
click at [521, 85] on button "[DATE] - [DATE]" at bounding box center [533, 84] width 143 height 32
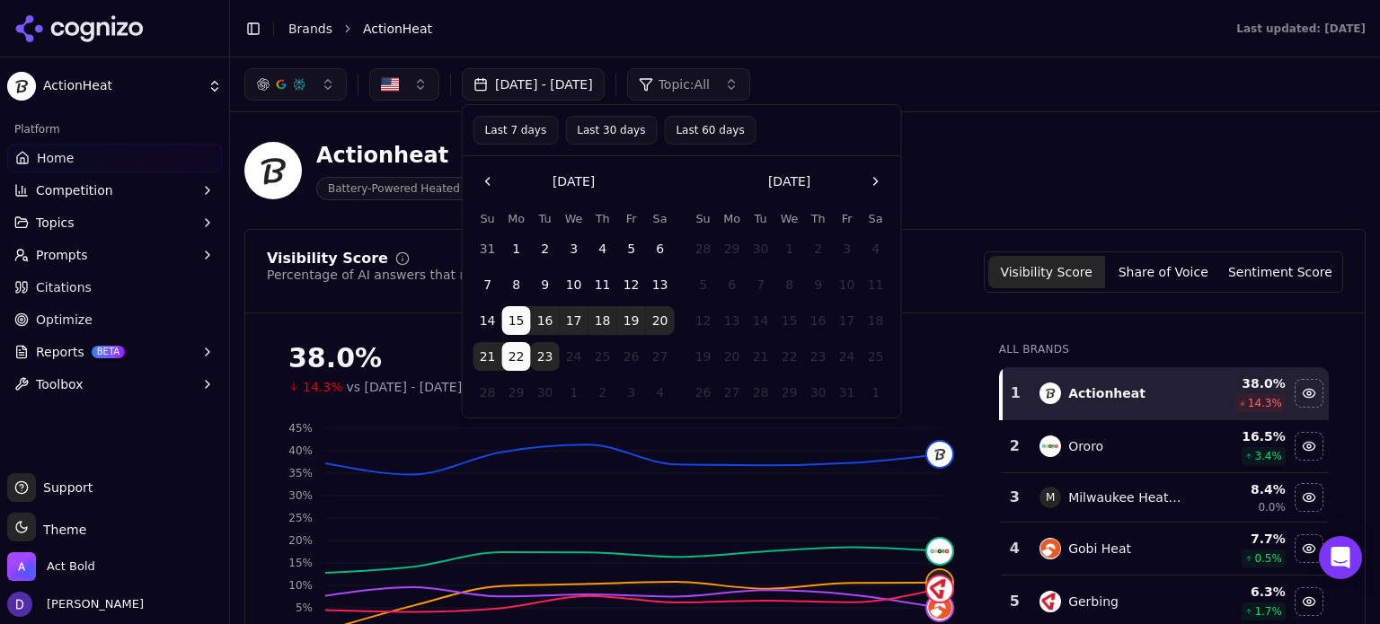
click at [476, 138] on button "Last 7 days" at bounding box center [515, 130] width 85 height 29
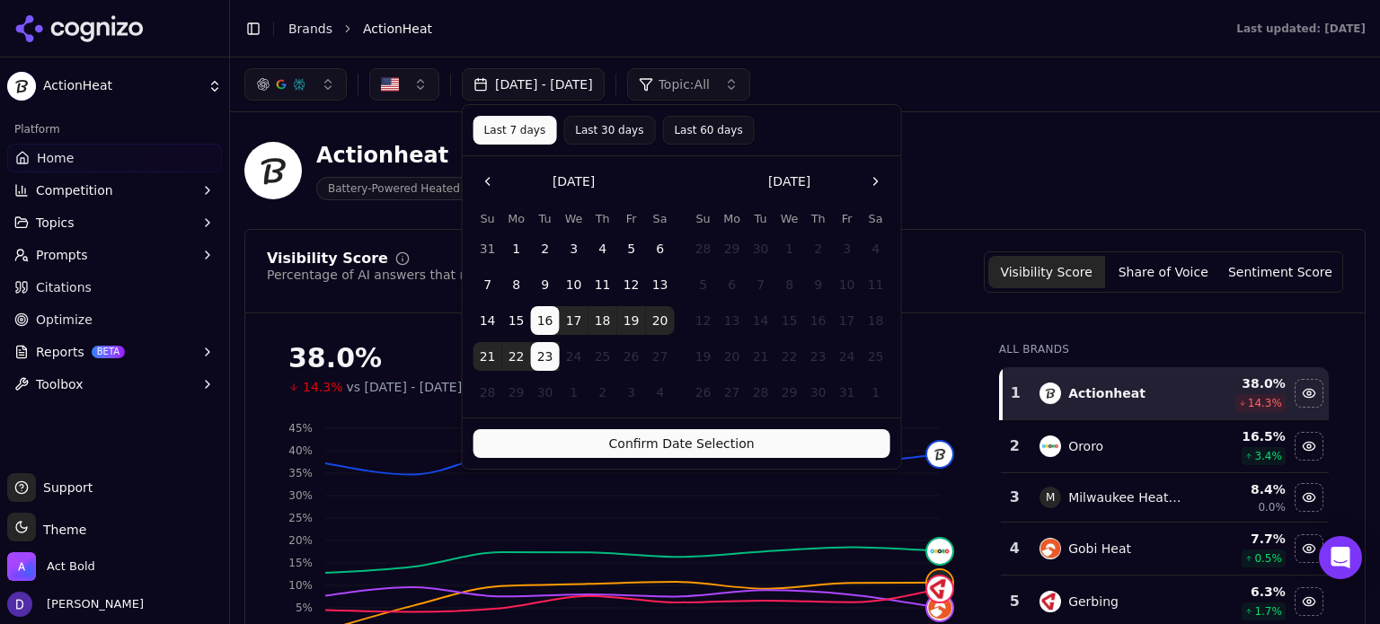
click at [636, 452] on button "Confirm Date Selection" at bounding box center [681, 443] width 417 height 29
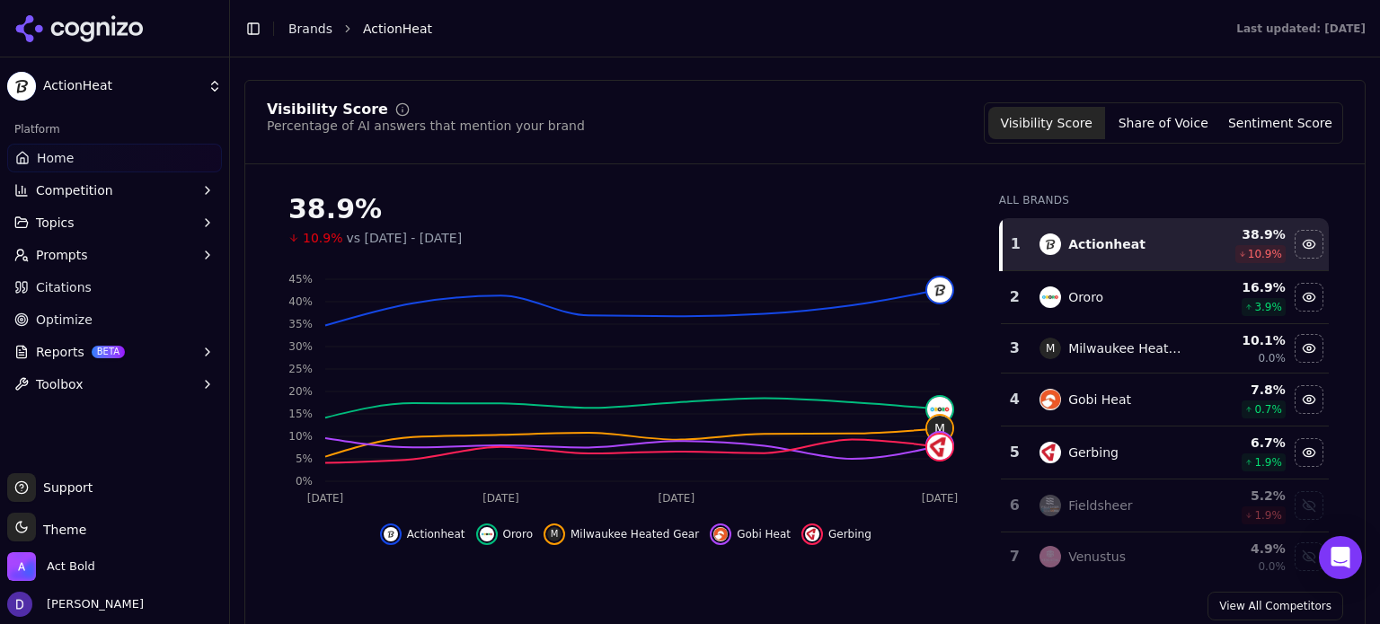
scroll to position [154, 0]
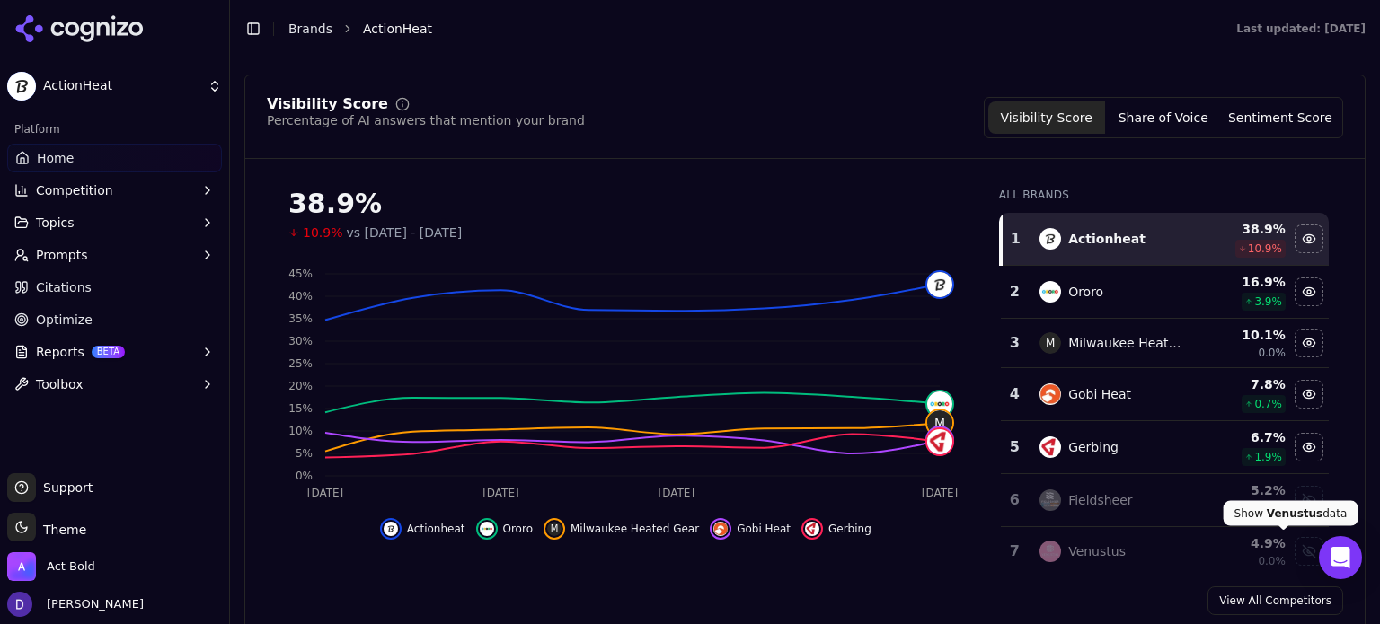
click at [1129, 113] on button "Share of Voice" at bounding box center [1163, 117] width 117 height 32
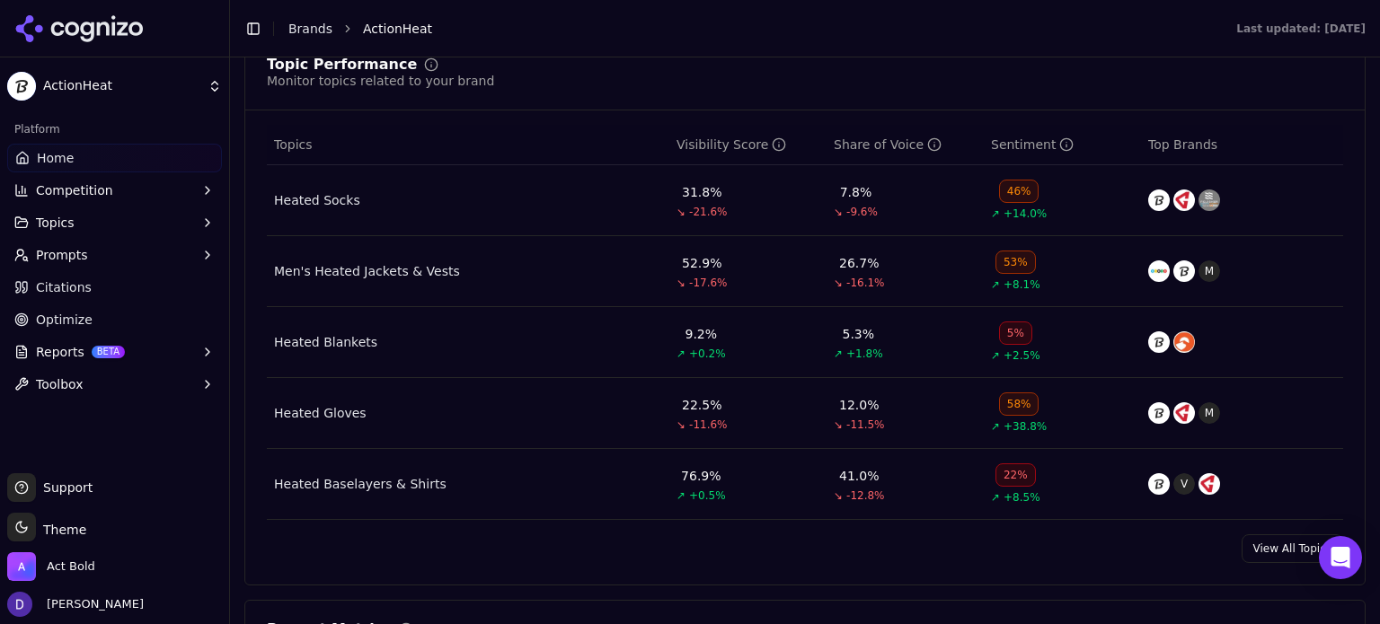
scroll to position [891, 0]
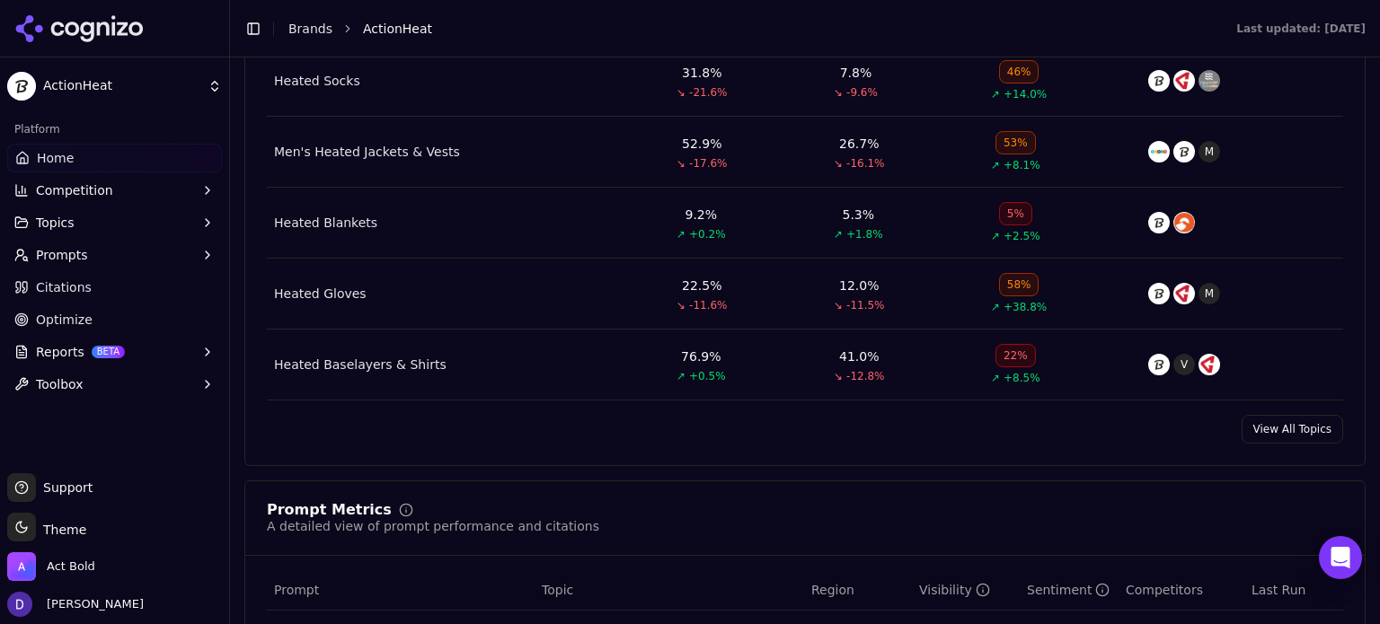
drag, startPoint x: 1292, startPoint y: 426, endPoint x: 785, endPoint y: 39, distance: 638.2
click at [1292, 426] on link "View All Topics" at bounding box center [1291, 429] width 101 height 29
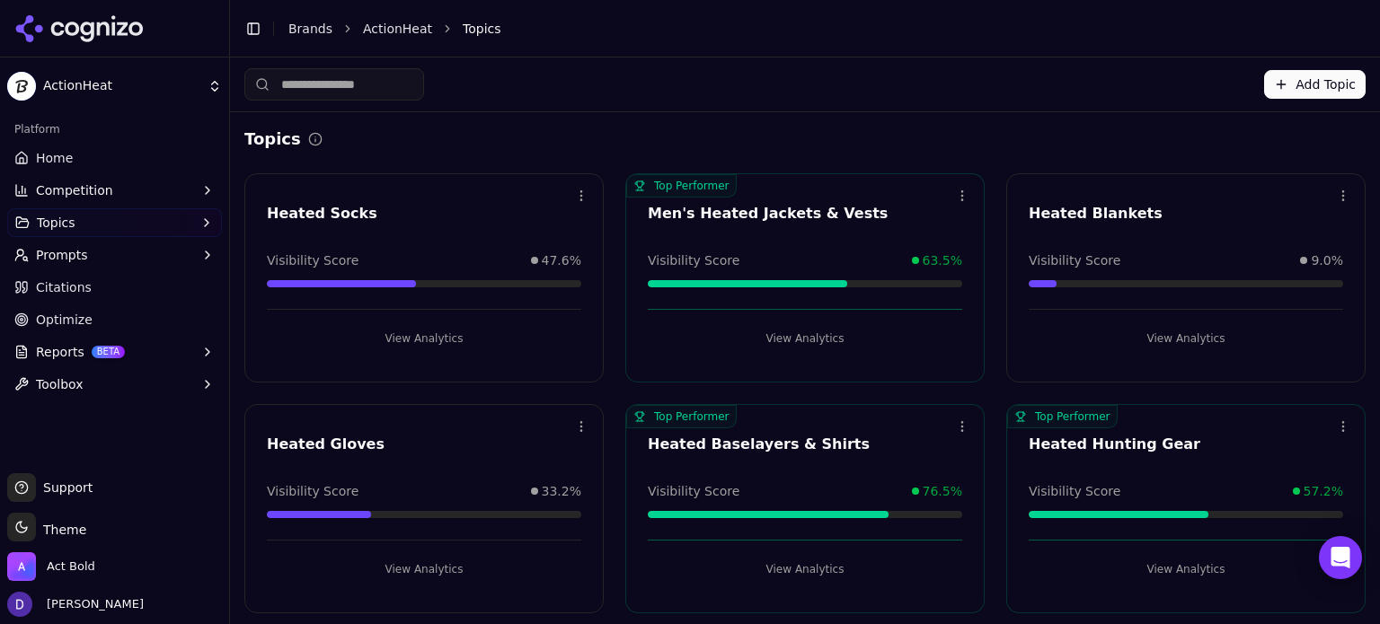
click at [128, 168] on link "Home" at bounding box center [114, 158] width 215 height 29
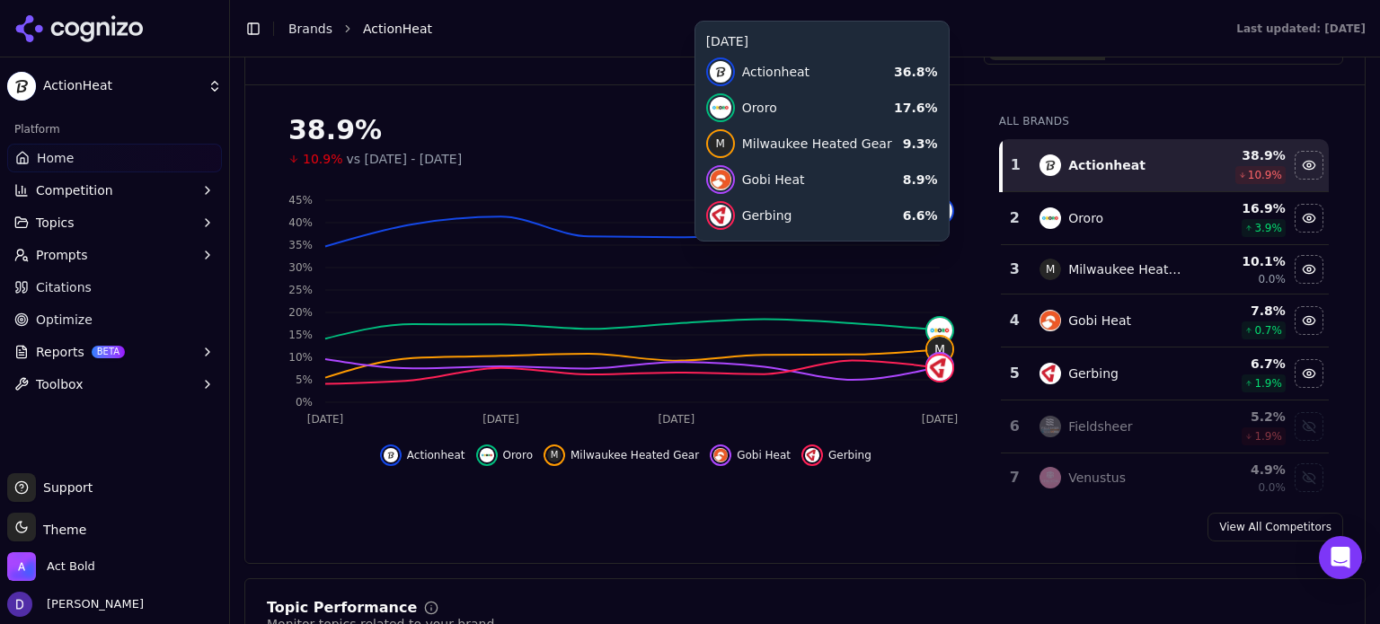
scroll to position [239, 0]
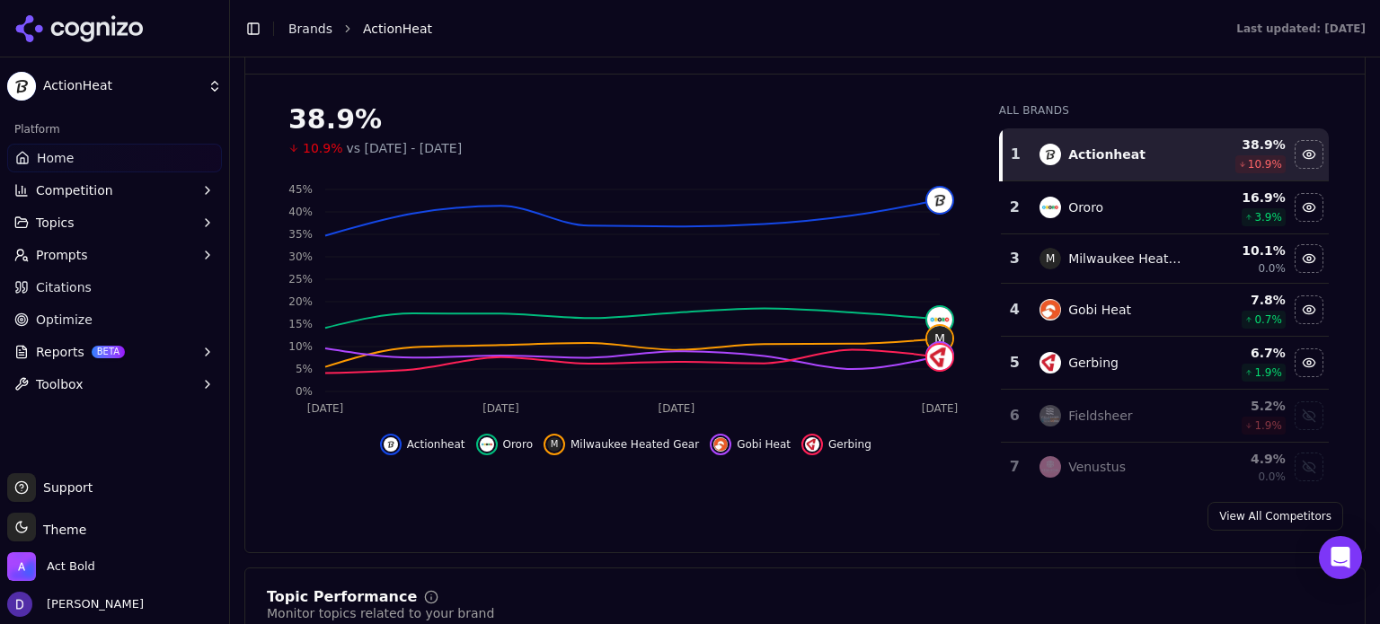
click at [1274, 510] on link "View All Competitors" at bounding box center [1275, 516] width 136 height 29
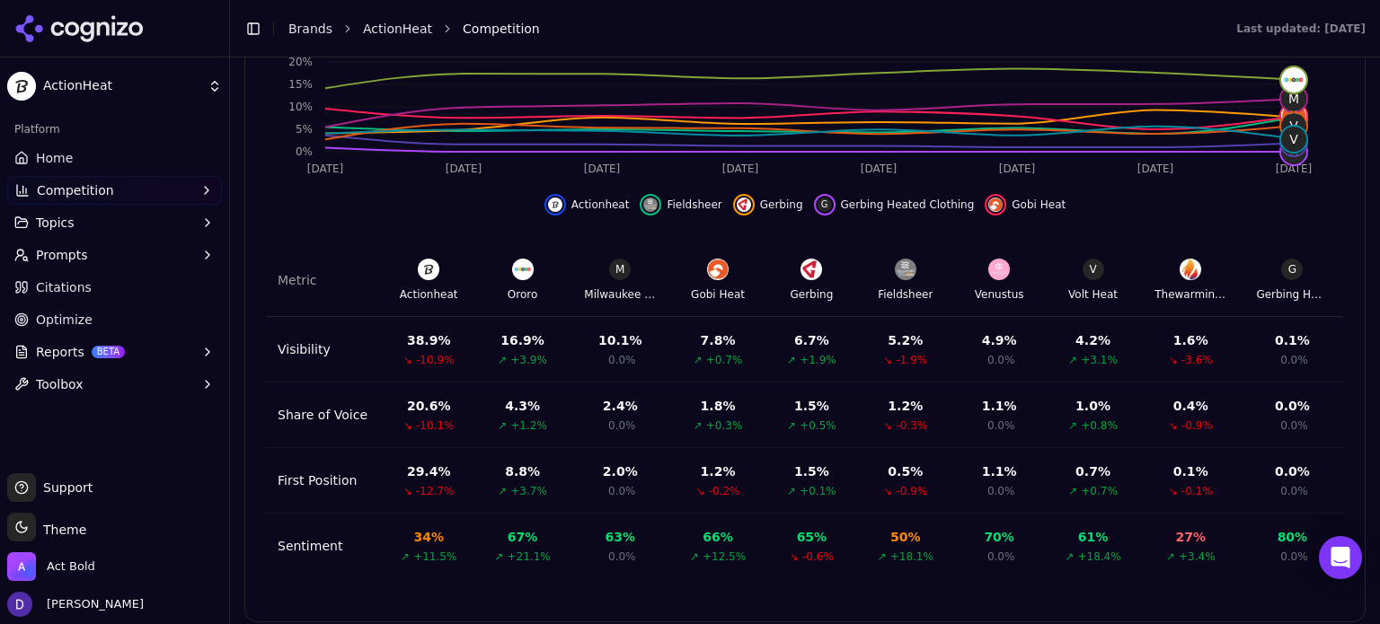
scroll to position [733, 0]
